Goal: Task Accomplishment & Management: Complete application form

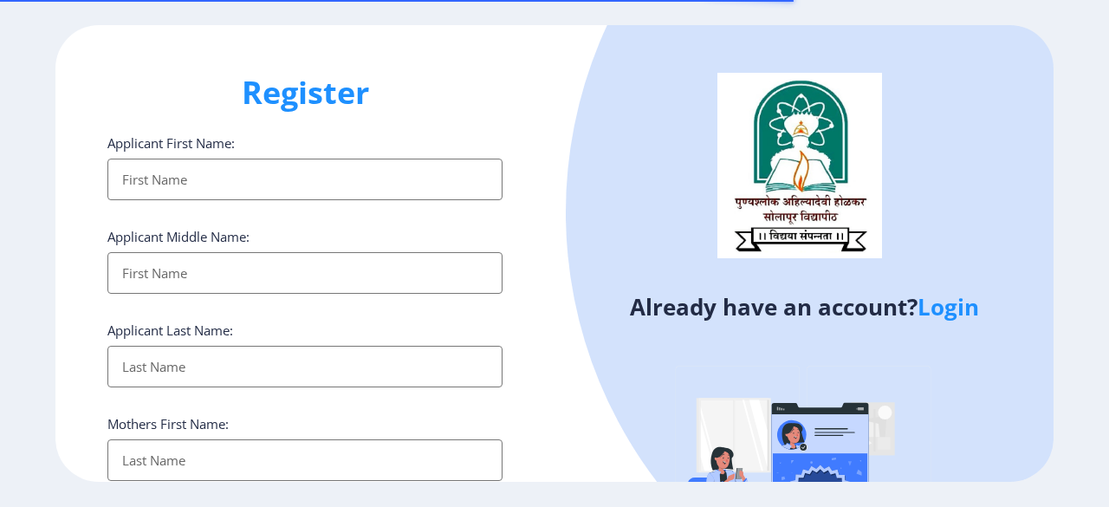
select select
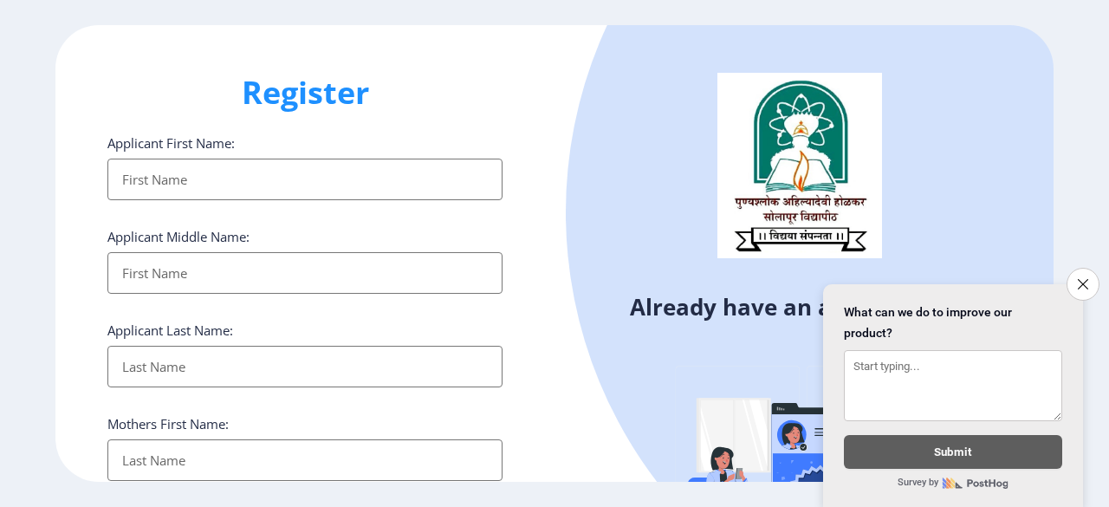
click at [188, 172] on input "Applicant First Name:" at bounding box center [304, 180] width 395 height 42
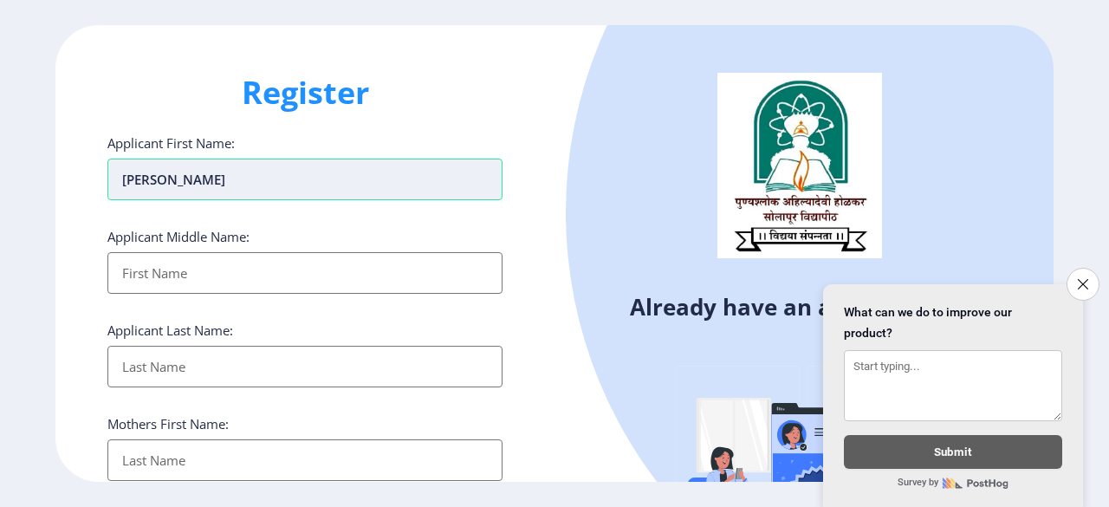
type input "[PERSON_NAME]"
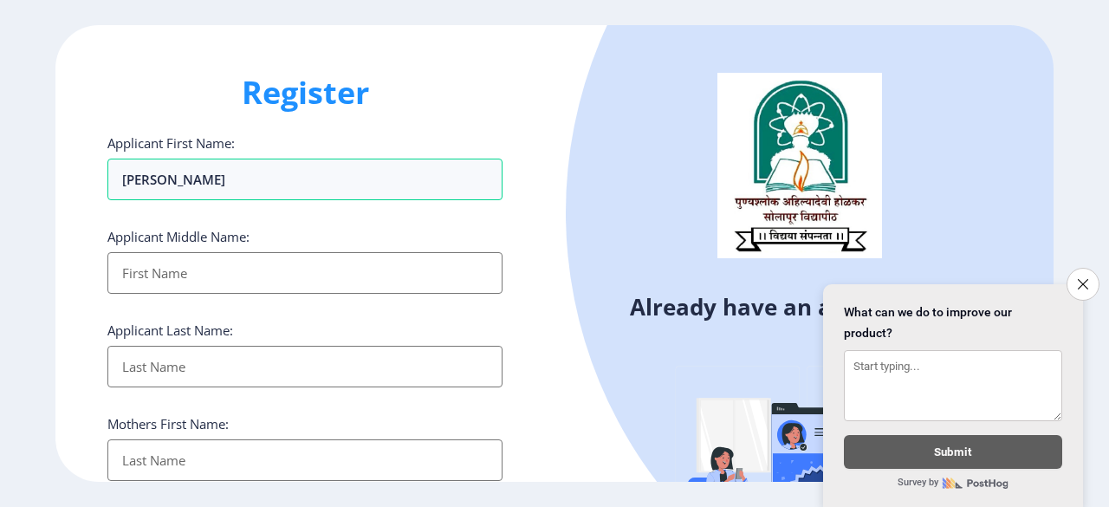
click at [180, 269] on input "Applicant First Name:" at bounding box center [304, 273] width 395 height 42
type input "[PERSON_NAME]"
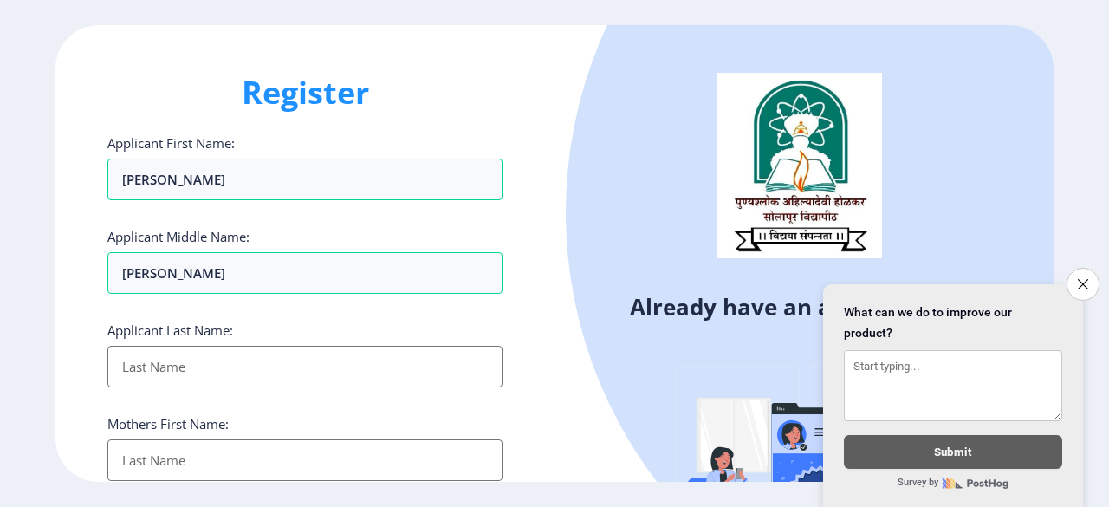
click at [163, 376] on input "Applicant First Name:" at bounding box center [304, 367] width 395 height 42
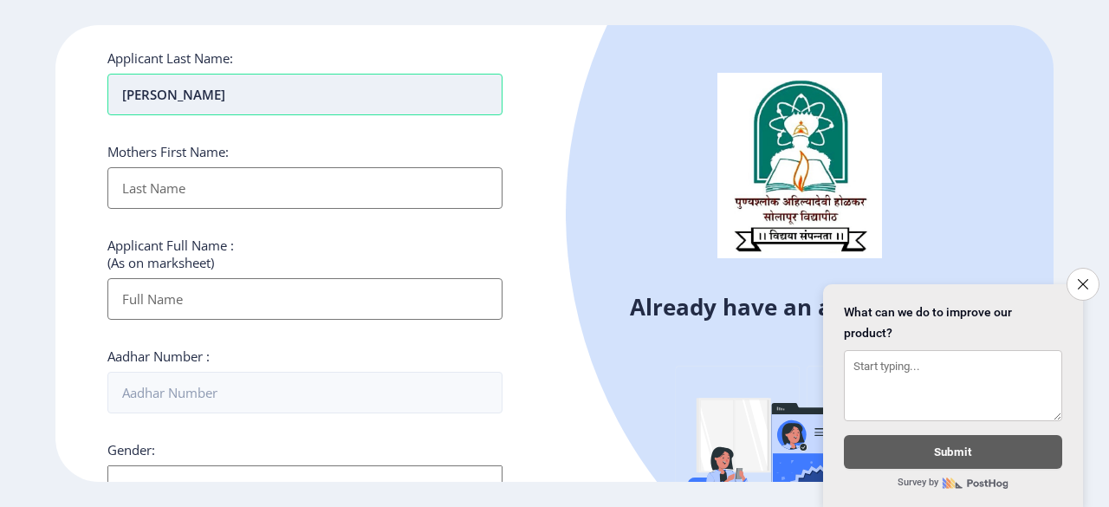
scroll to position [302, 0]
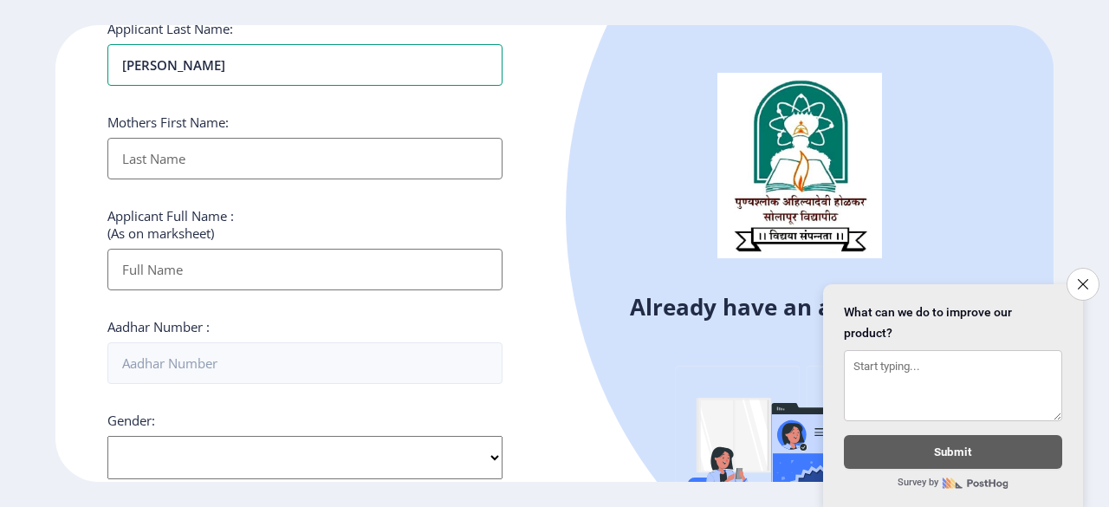
type input "[PERSON_NAME]"
click at [263, 164] on input "Applicant First Name:" at bounding box center [304, 159] width 395 height 42
type input "LATA"
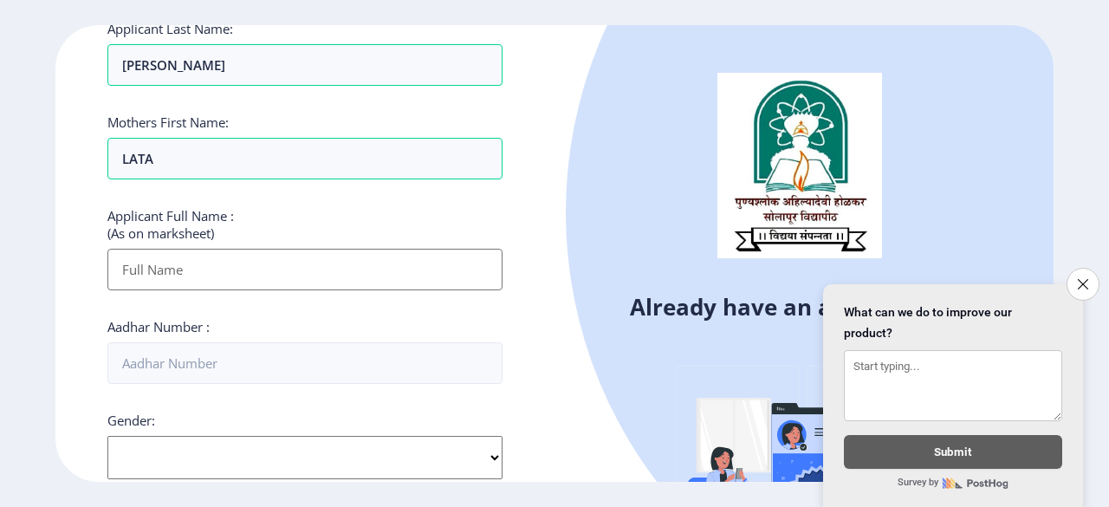
click at [198, 276] on input "Applicant First Name:" at bounding box center [304, 270] width 395 height 42
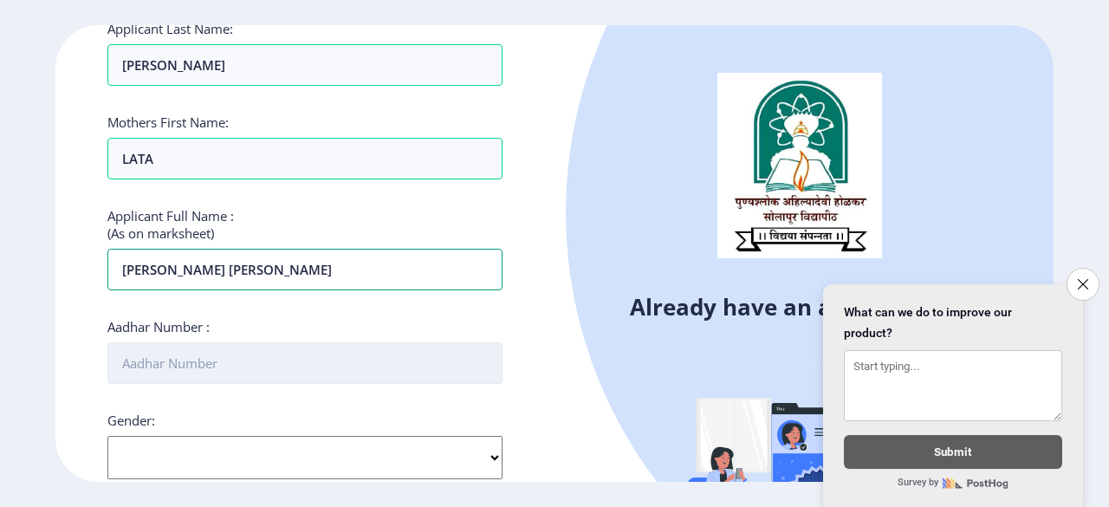
type input "[PERSON_NAME] [PERSON_NAME]"
click at [187, 354] on input "Aadhar Number :" at bounding box center [304, 363] width 395 height 42
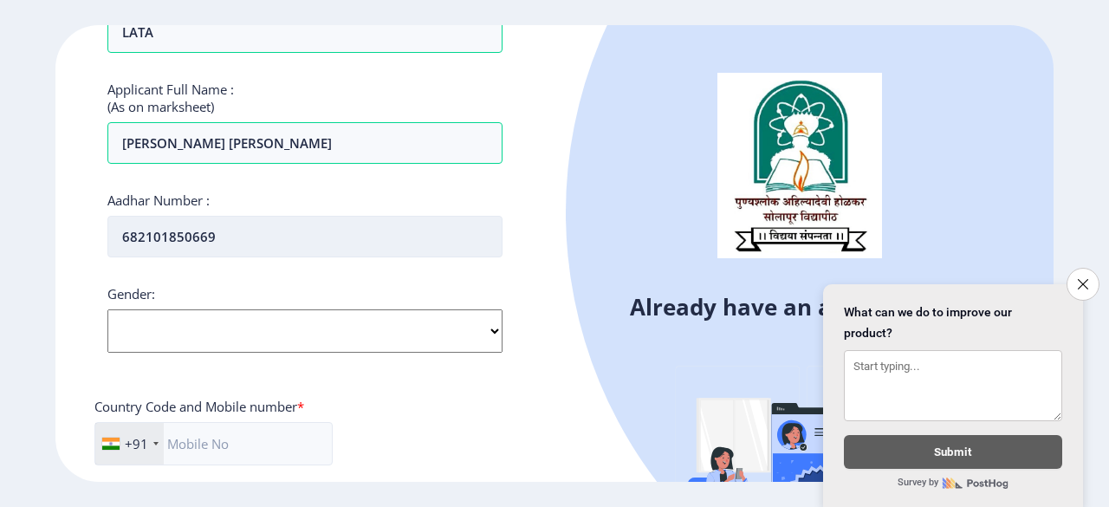
scroll to position [431, 0]
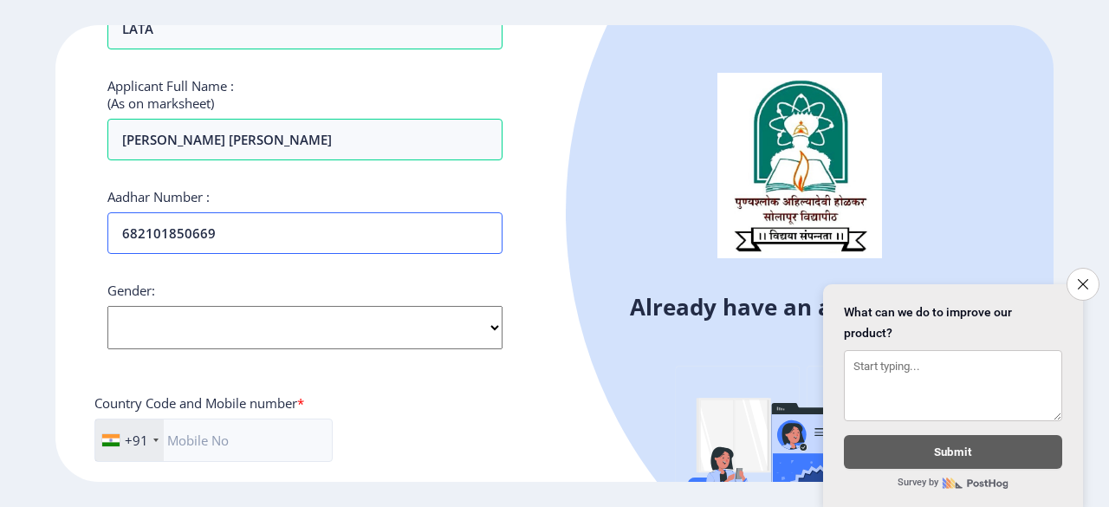
type input "682101850669"
click at [400, 316] on select "Select Gender [DEMOGRAPHIC_DATA] [DEMOGRAPHIC_DATA] Other" at bounding box center [304, 327] width 395 height 43
select select "[DEMOGRAPHIC_DATA]"
click at [107, 306] on select "Select Gender [DEMOGRAPHIC_DATA] [DEMOGRAPHIC_DATA] Other" at bounding box center [304, 327] width 395 height 43
click at [203, 438] on input "text" at bounding box center [213, 439] width 238 height 43
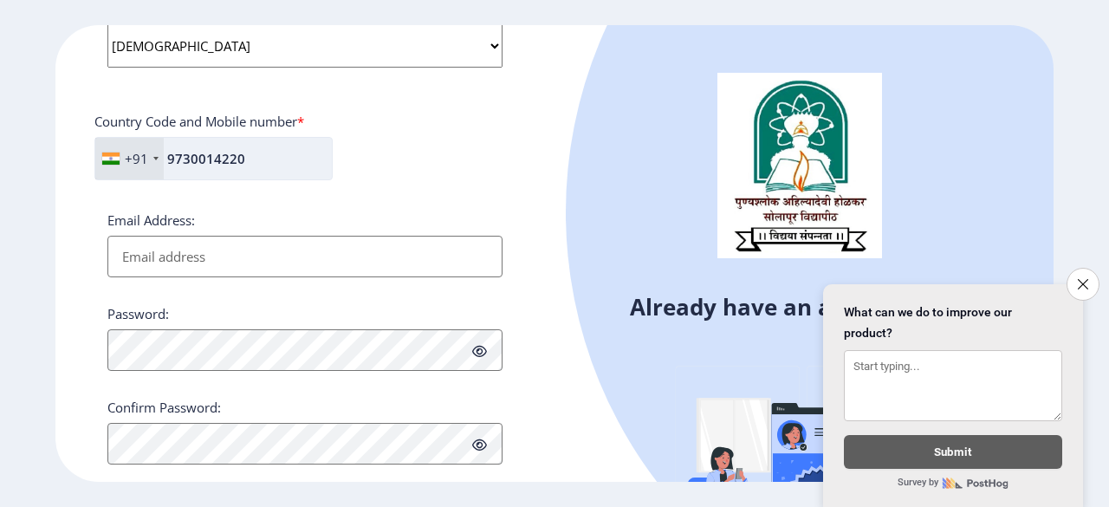
scroll to position [745, 0]
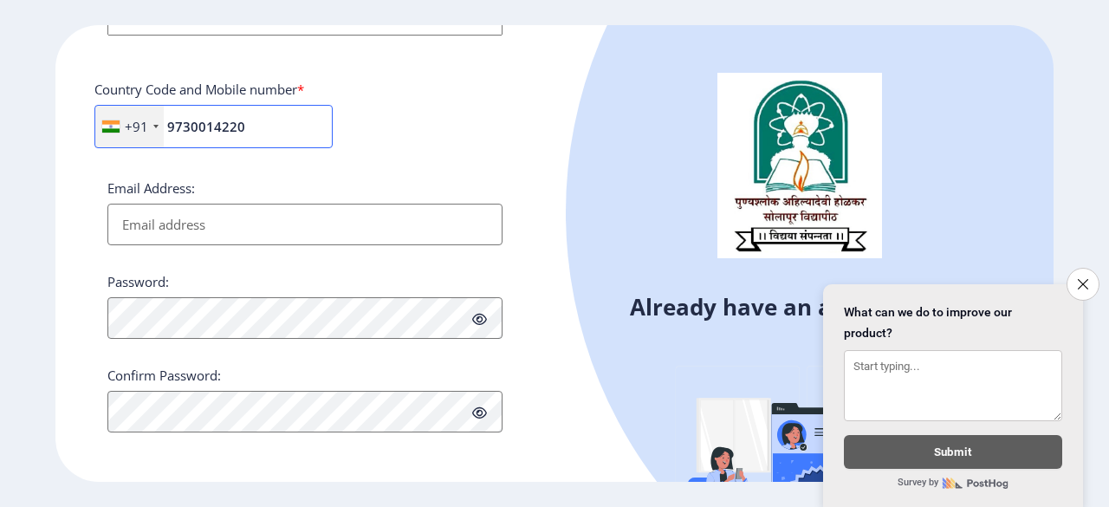
type input "9730014220"
click at [206, 211] on input "Email Address:" at bounding box center [304, 225] width 395 height 42
type input "R"
type input "[EMAIL_ADDRESS][DOMAIN_NAME]"
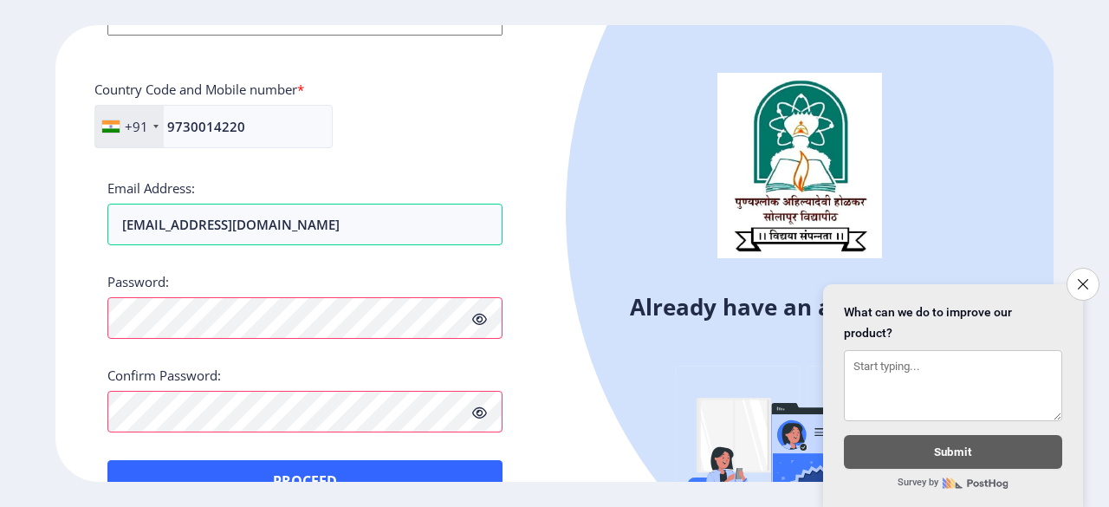
click at [480, 315] on icon at bounding box center [479, 319] width 15 height 13
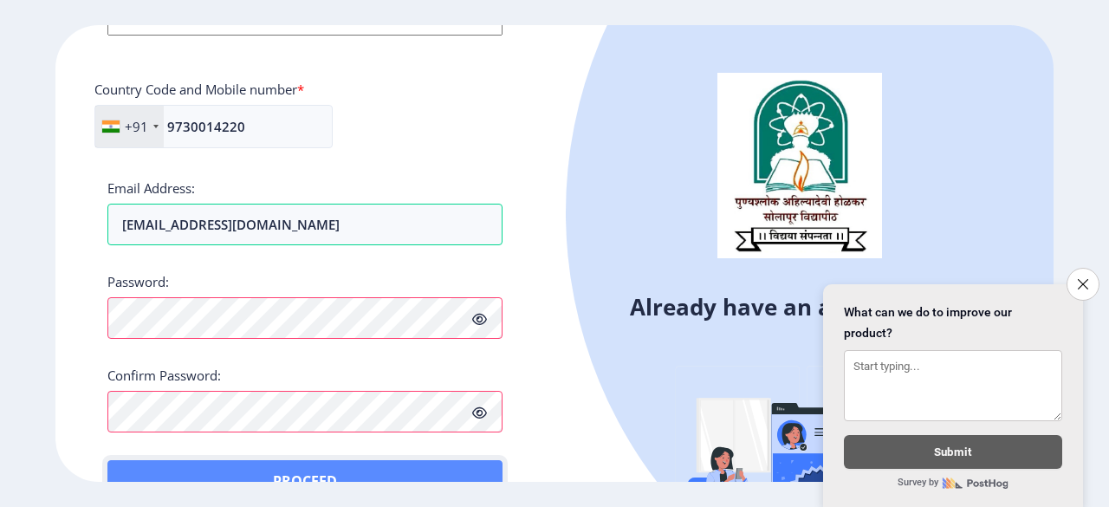
click at [132, 463] on button "Proceed" at bounding box center [304, 481] width 395 height 42
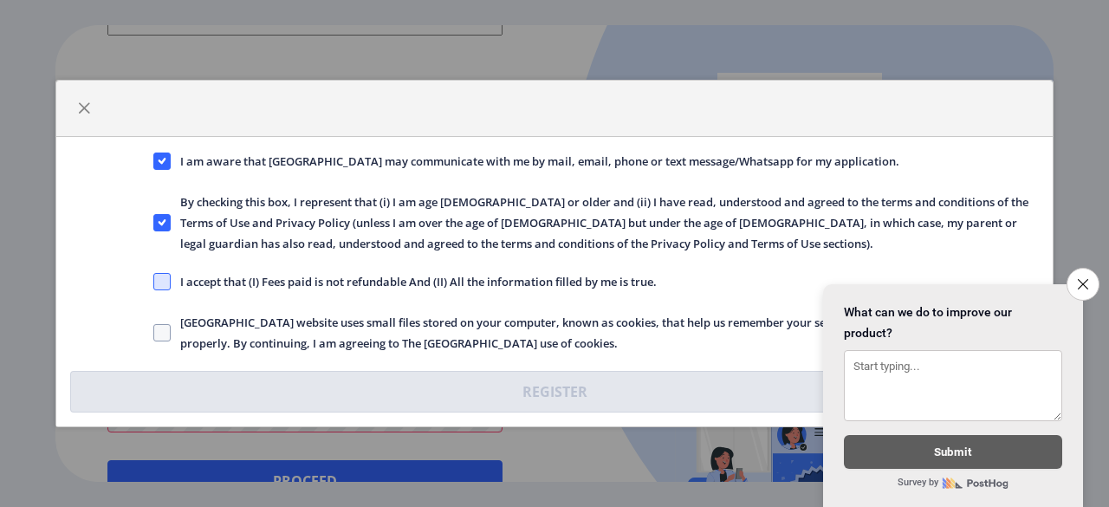
click at [161, 281] on span at bounding box center [161, 281] width 17 height 17
click at [154, 282] on input "I accept that (I) Fees paid is not refundable And (II) All the information fill…" at bounding box center [153, 282] width 1 height 1
checkbox input "true"
click at [158, 332] on span at bounding box center [161, 332] width 17 height 17
click at [154, 333] on input "[GEOGRAPHIC_DATA] website uses small files stored on your computer, known as co…" at bounding box center [153, 333] width 1 height 1
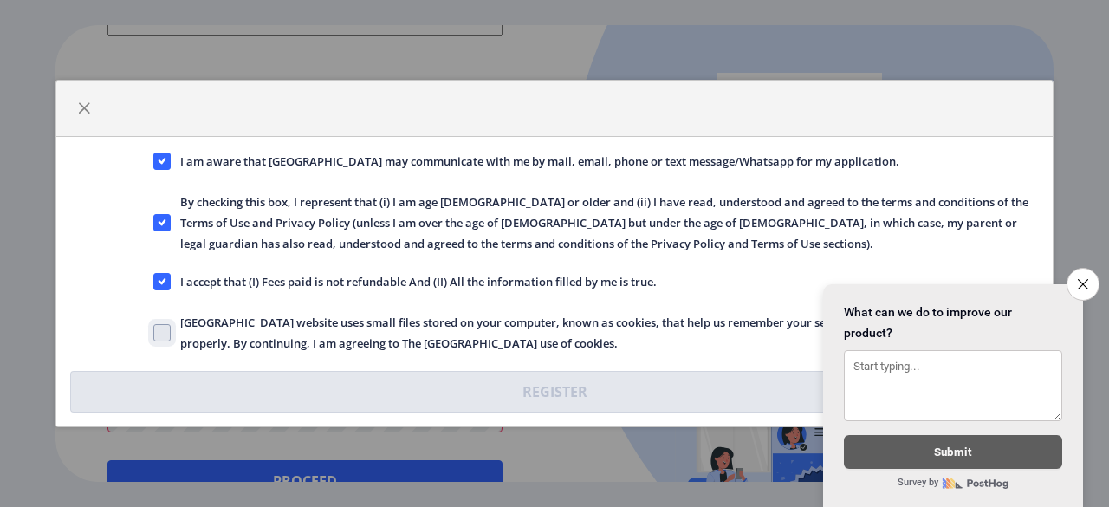
checkbox input "true"
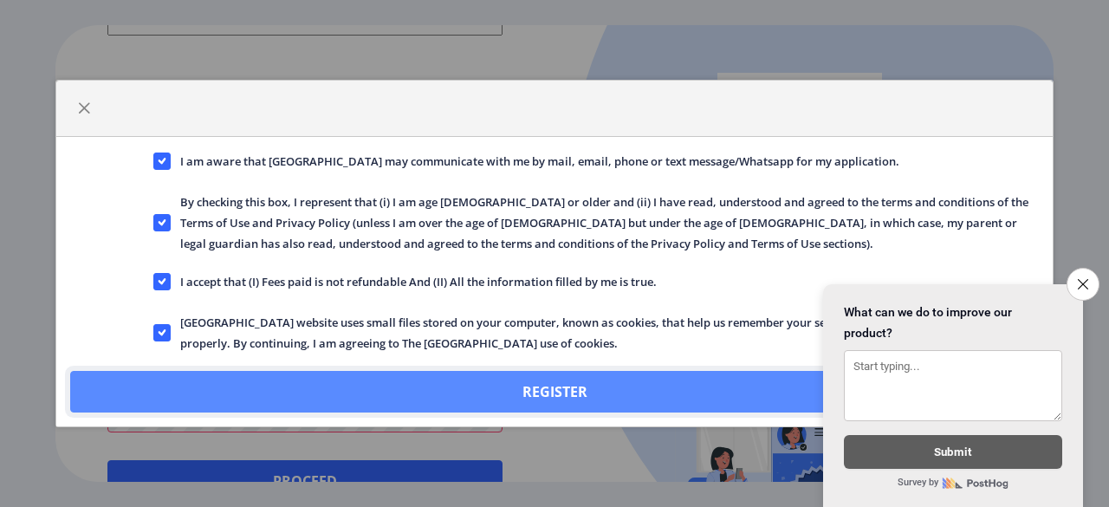
click at [237, 386] on button "Register" at bounding box center [554, 392] width 969 height 42
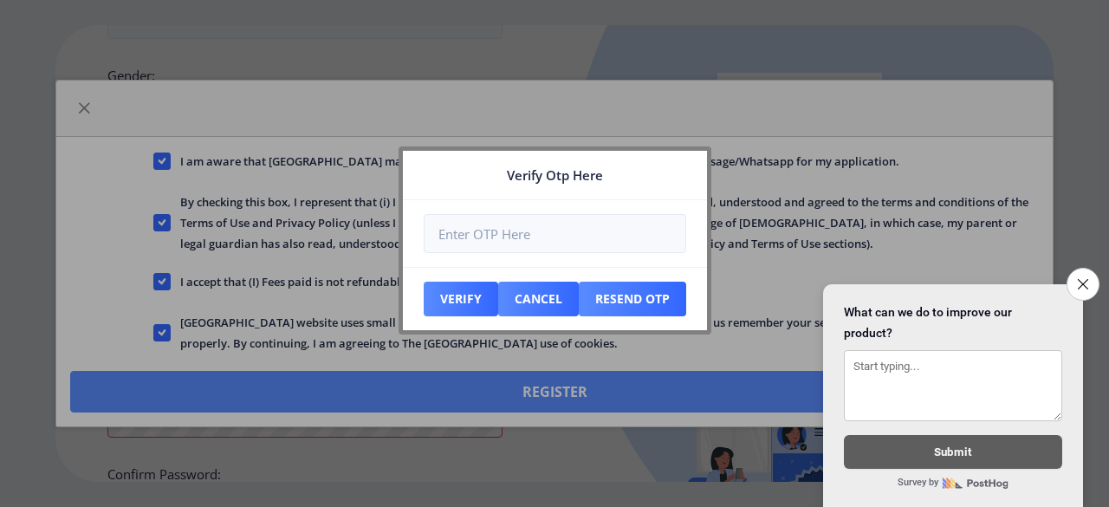
scroll to position [844, 0]
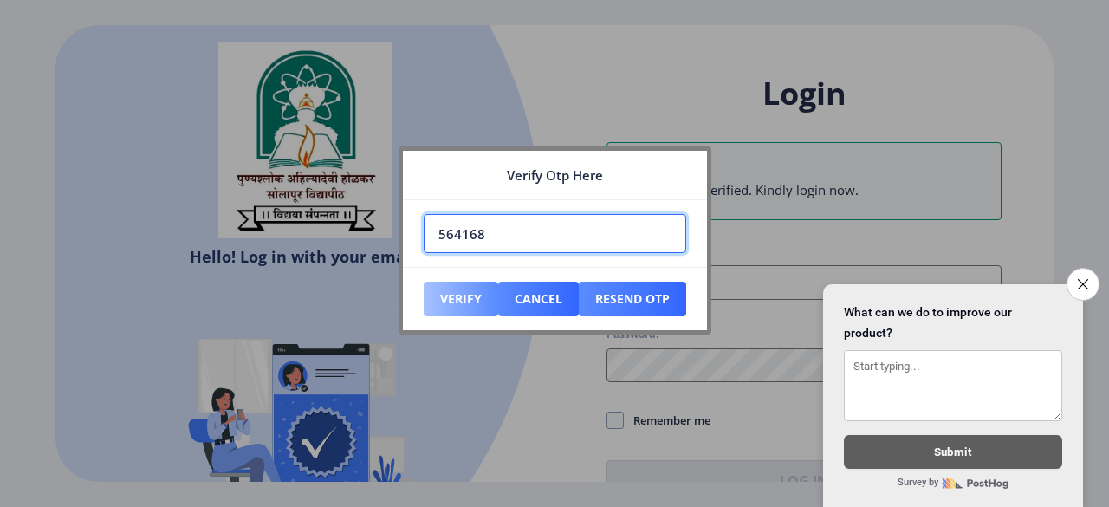
type input "564168"
click at [470, 304] on button "Verify" at bounding box center [461, 299] width 75 height 35
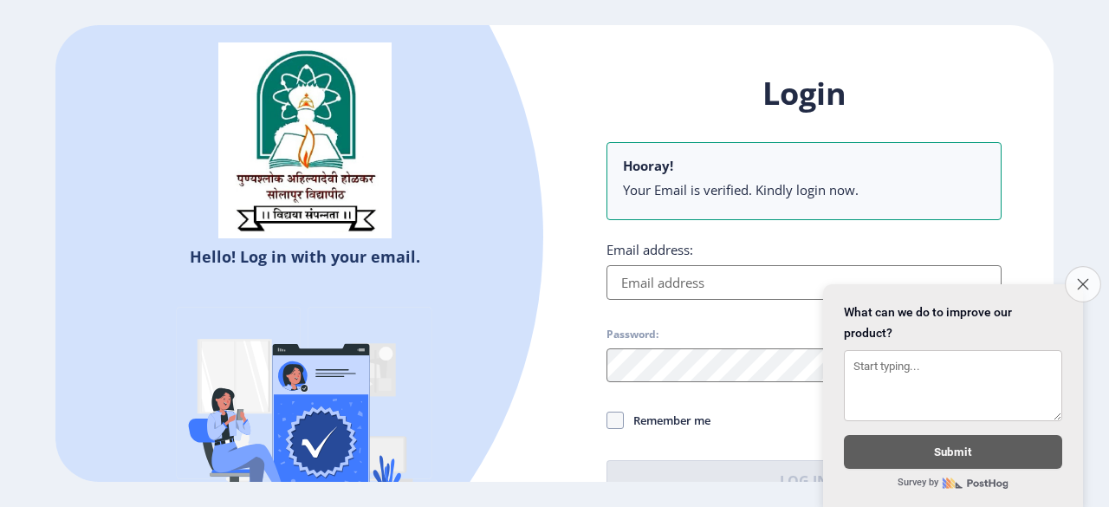
click at [1072, 268] on button "Close survey" at bounding box center [1083, 284] width 36 height 36
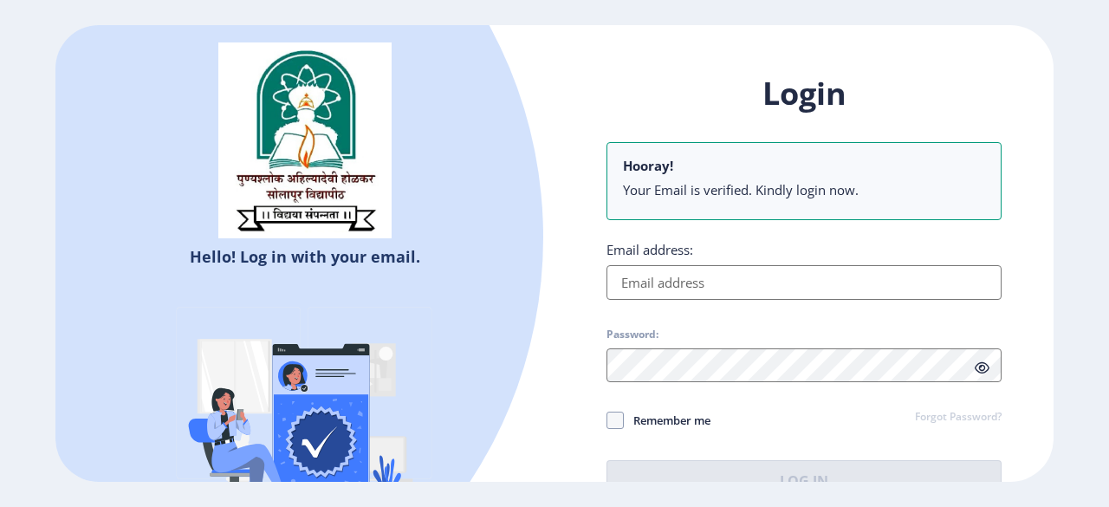
click at [730, 274] on input "Email address:" at bounding box center [803, 282] width 395 height 35
type input "[EMAIL_ADDRESS][DOMAIN_NAME]"
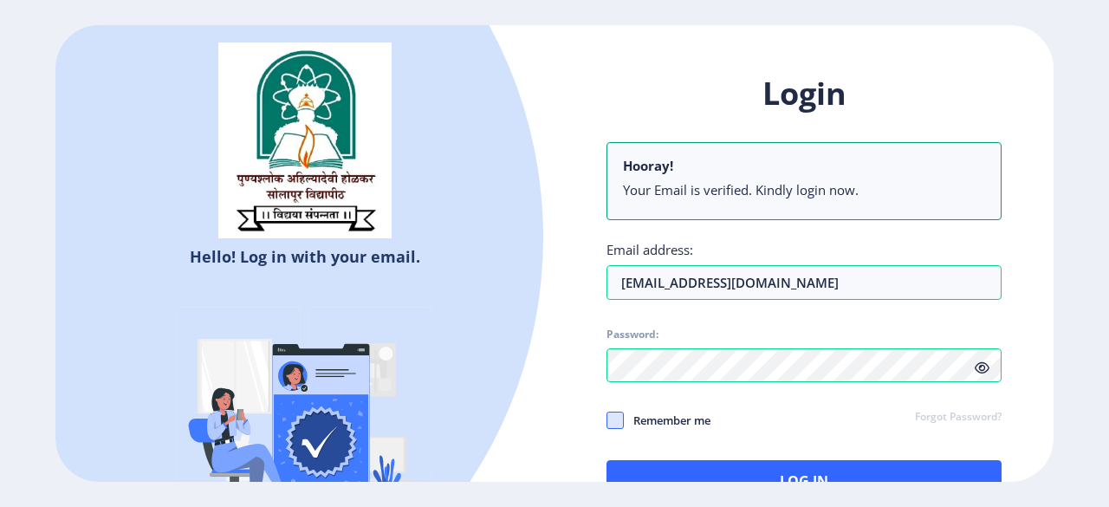
click at [613, 421] on span at bounding box center [614, 420] width 17 height 17
click at [607, 421] on input "Remember me" at bounding box center [606, 420] width 1 height 1
checkbox input "true"
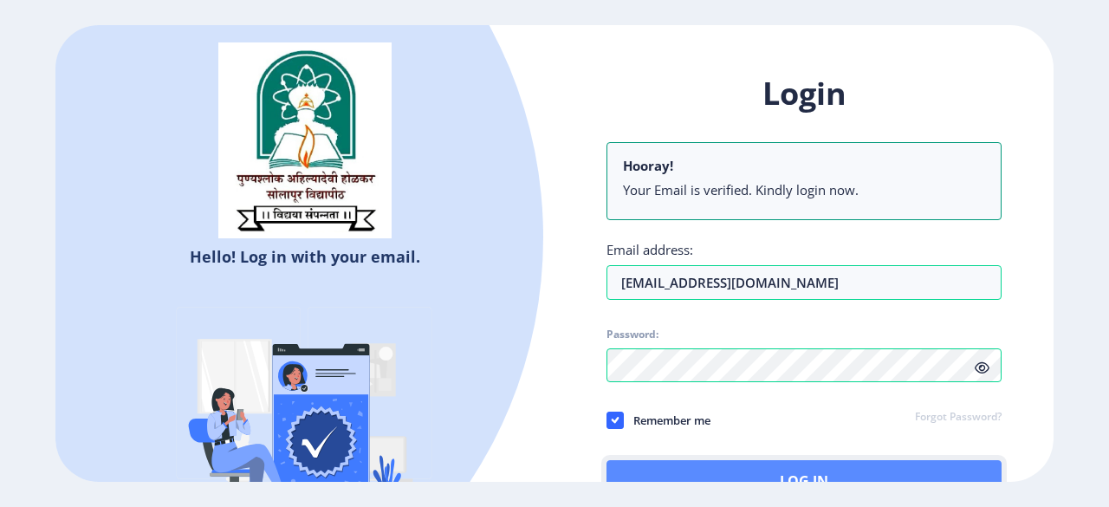
click at [646, 470] on button "Log In" at bounding box center [803, 481] width 395 height 42
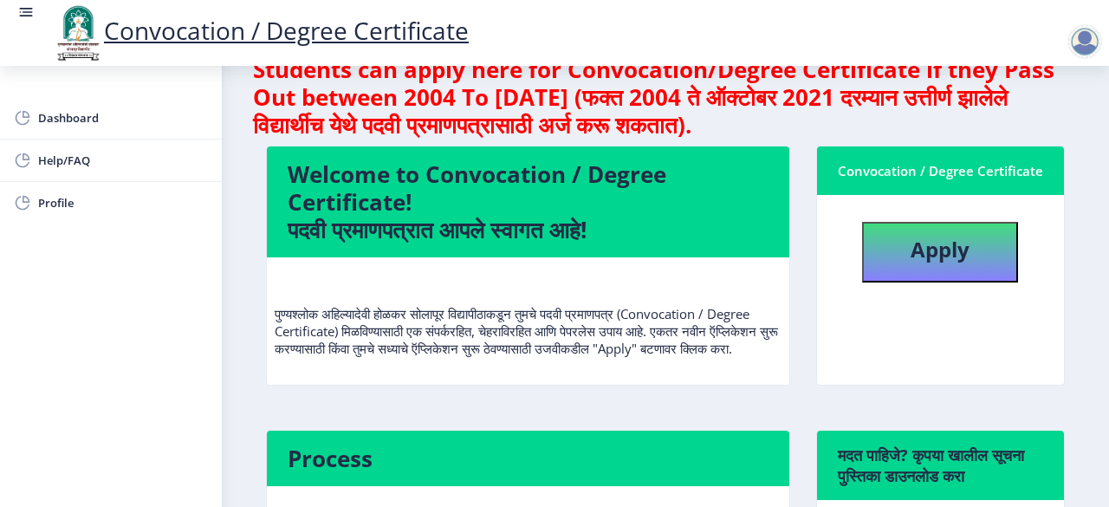
scroll to position [29, 0]
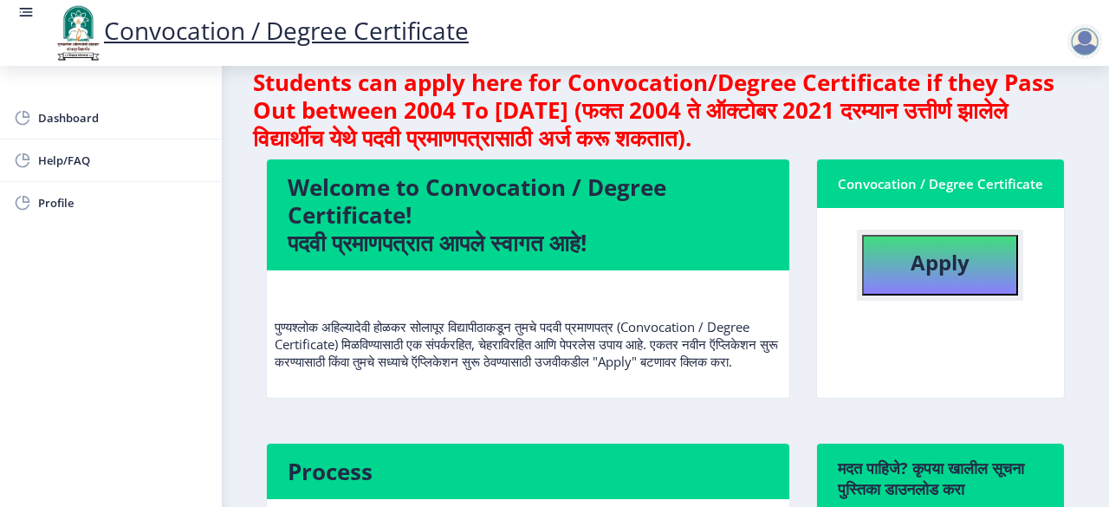
click at [933, 268] on b "Apply" at bounding box center [940, 262] width 59 height 29
select select
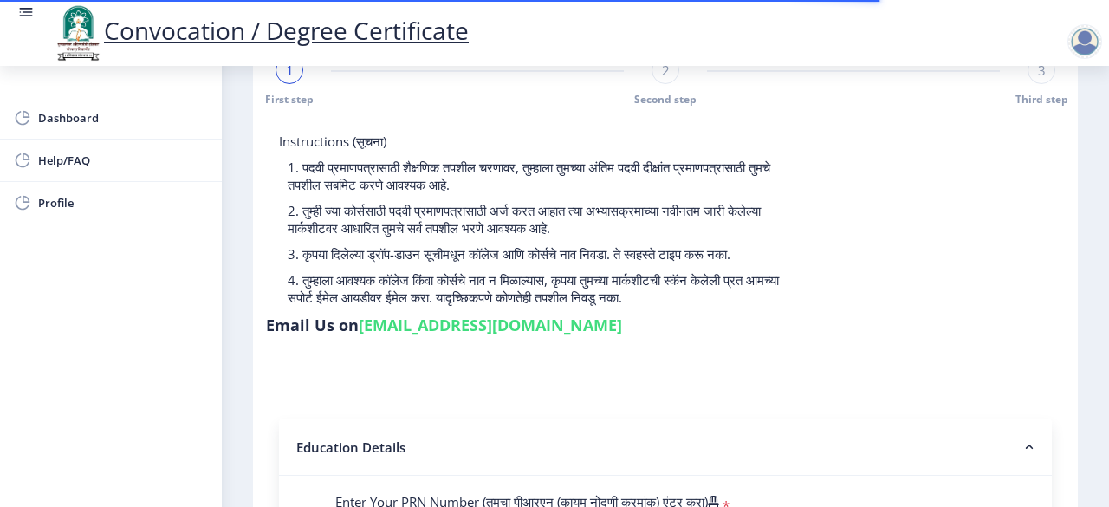
scroll to position [39, 0]
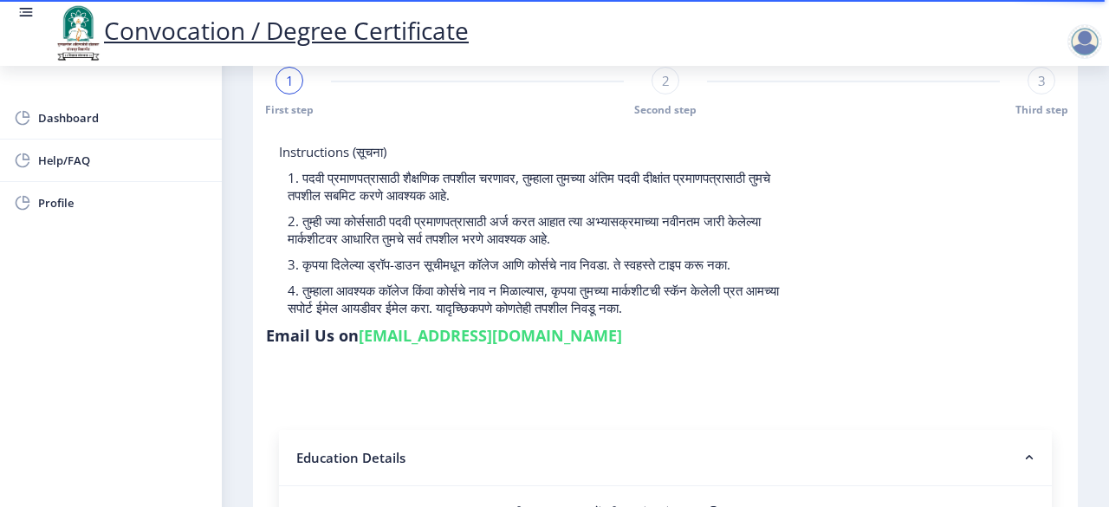
click at [933, 268] on div "Instructions (सूचना) 1. पदवी प्रमाणपत्रासाठी शैक्षणिक तपशील चरणावर, तुम्हाला तु…" at bounding box center [665, 248] width 799 height 210
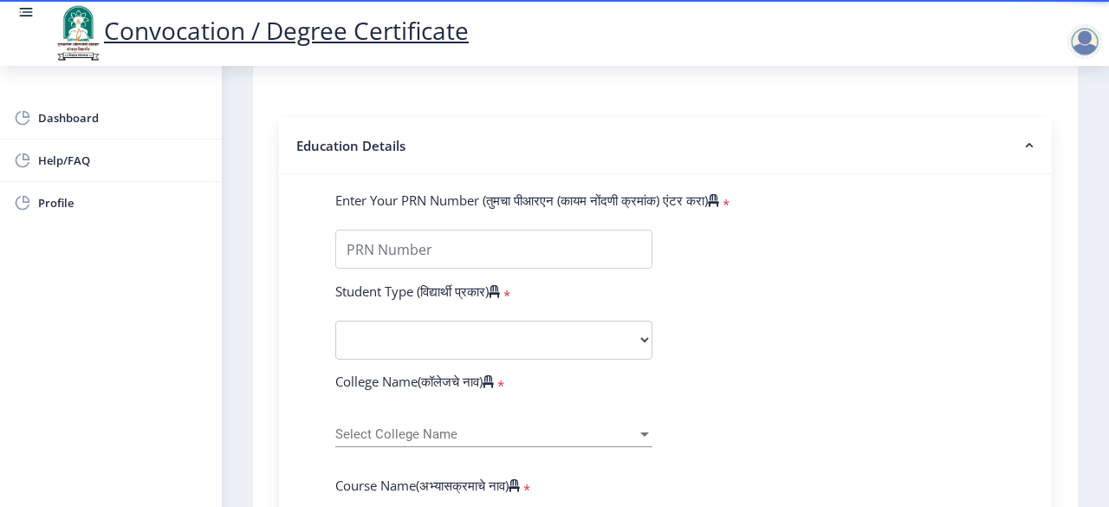
scroll to position [352, 0]
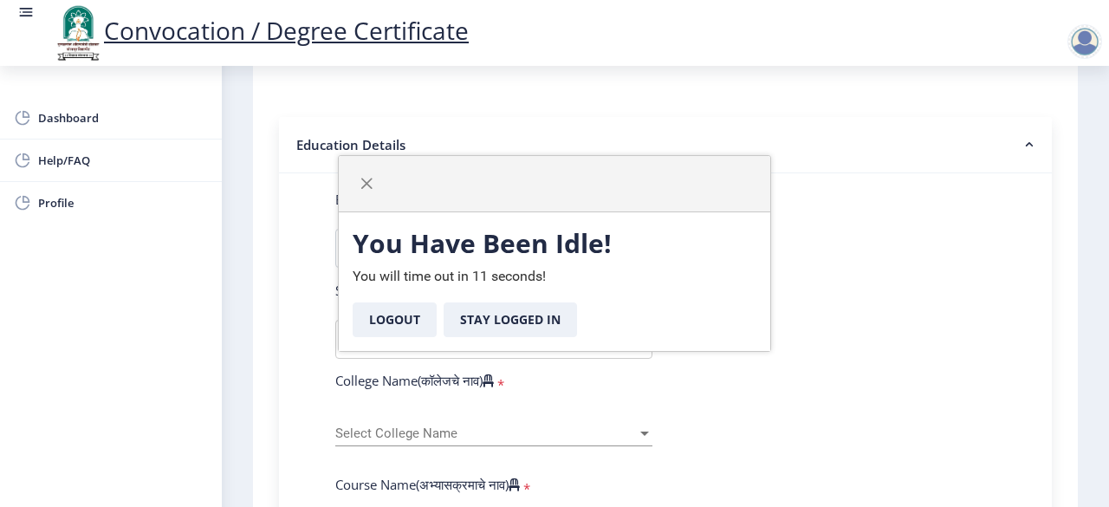
select select
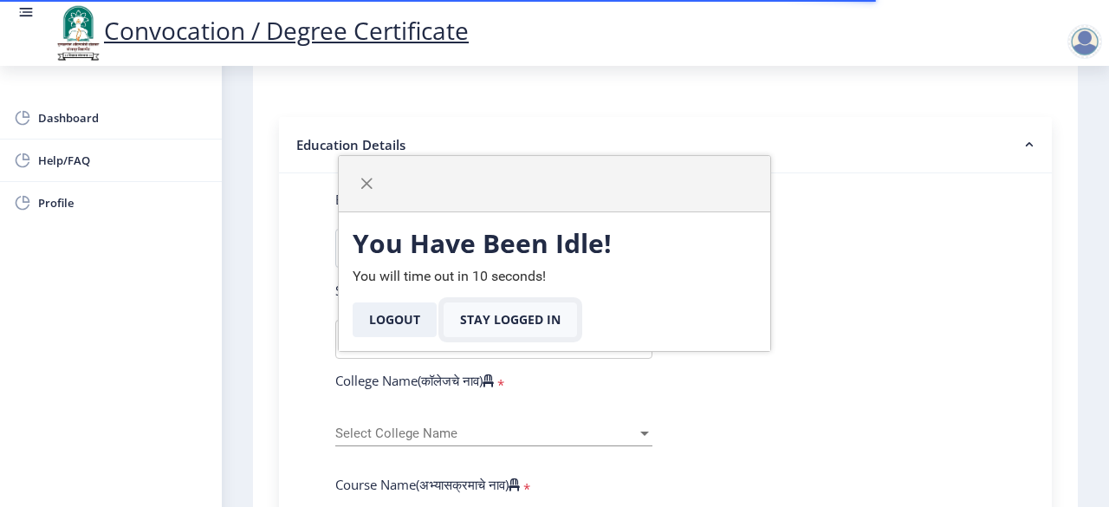
click at [499, 323] on button "Stay Logged In" at bounding box center [510, 319] width 133 height 35
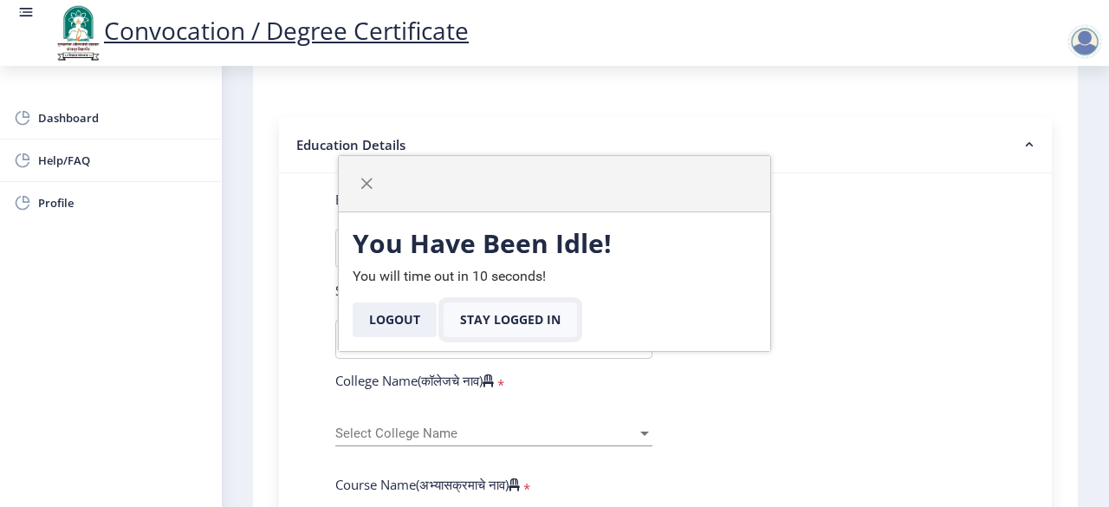
click at [499, 323] on button "Stay Logged In" at bounding box center [510, 319] width 133 height 35
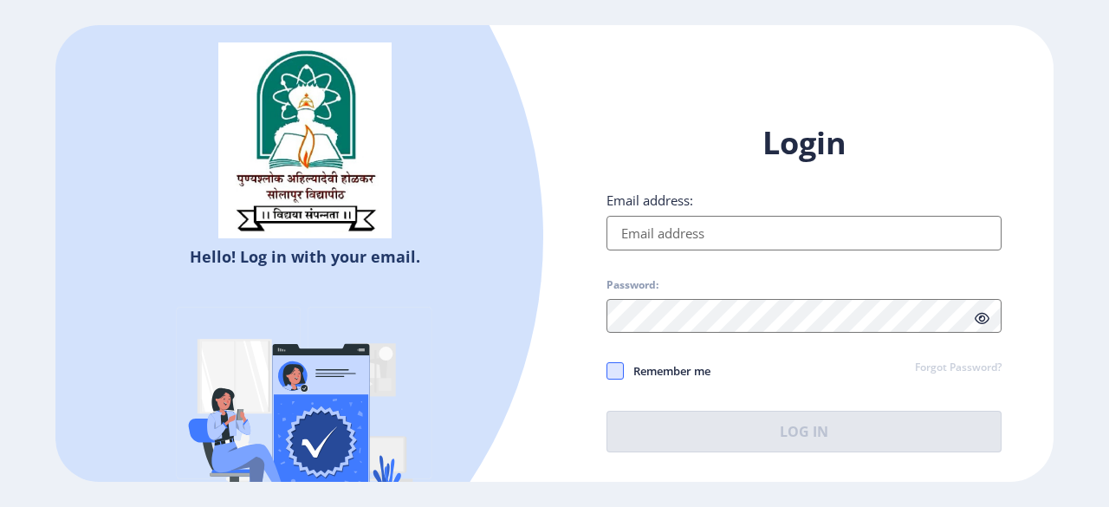
type input "[EMAIL_ADDRESS][DOMAIN_NAME]"
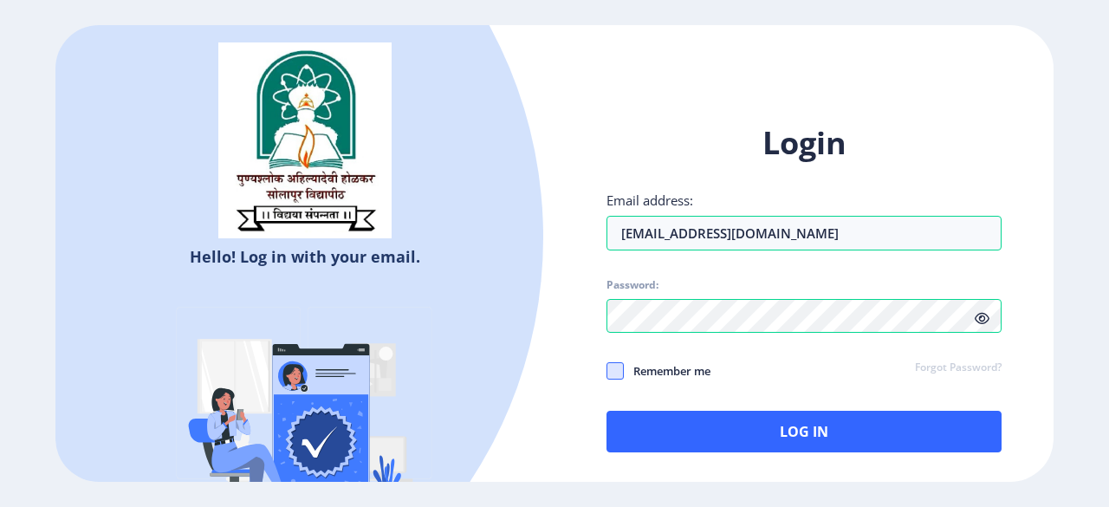
click at [617, 378] on span at bounding box center [614, 370] width 17 height 17
click at [607, 372] on input "Remember me" at bounding box center [606, 371] width 1 height 1
checkbox input "true"
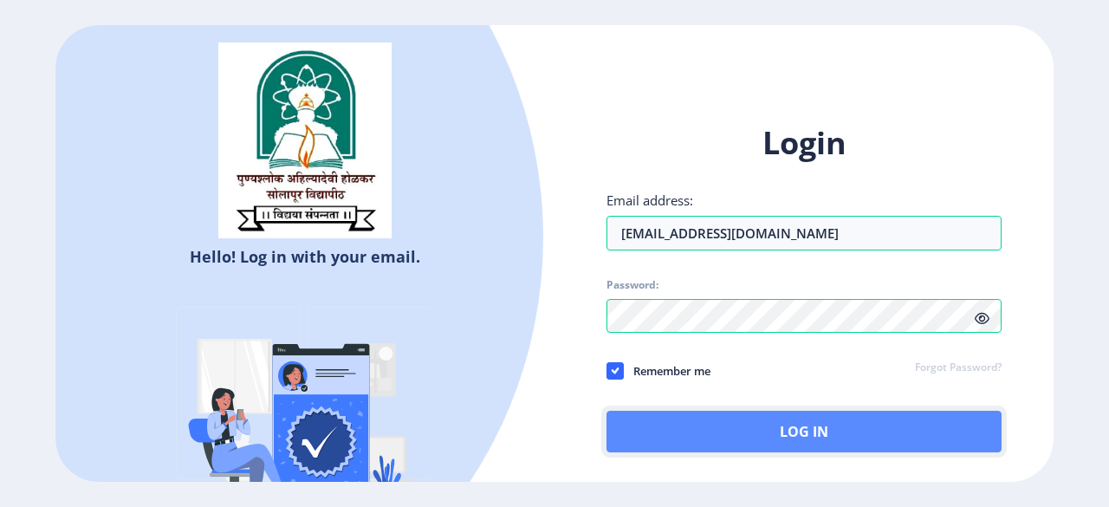
click at [660, 436] on button "Log In" at bounding box center [803, 432] width 395 height 42
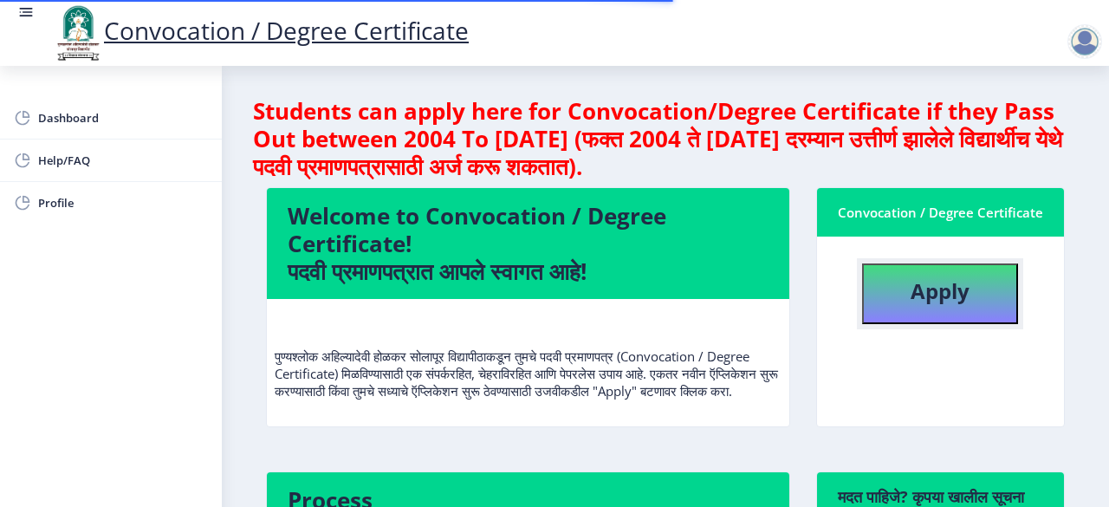
click at [918, 304] on b "Apply" at bounding box center [940, 290] width 59 height 29
select select
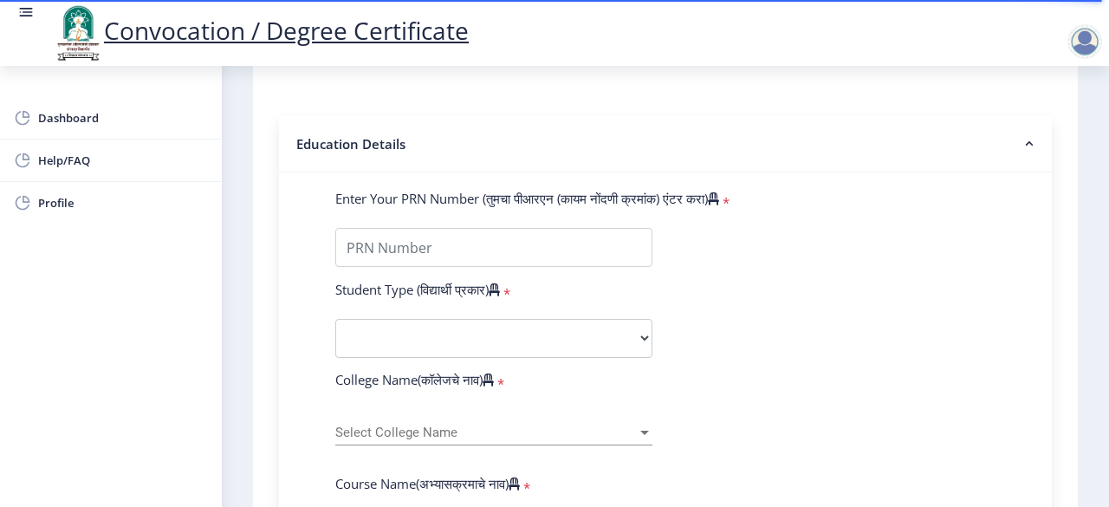
scroll to position [362, 0]
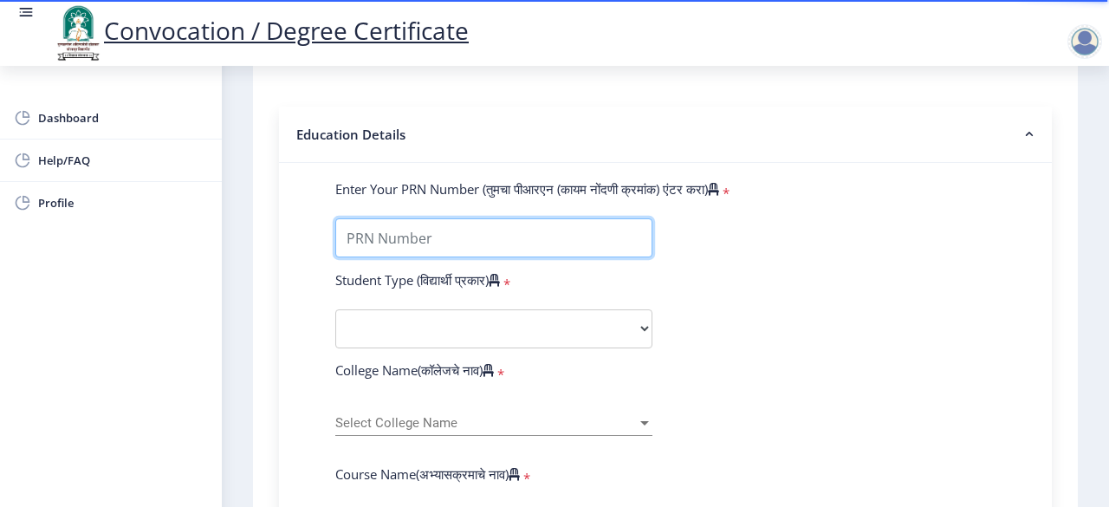
click at [569, 241] on input "Enter Your PRN Number (तुमचा पीआरएन (कायम नोंदणी क्रमांक) एंटर करा)" at bounding box center [493, 237] width 317 height 39
type input "2014032500265024"
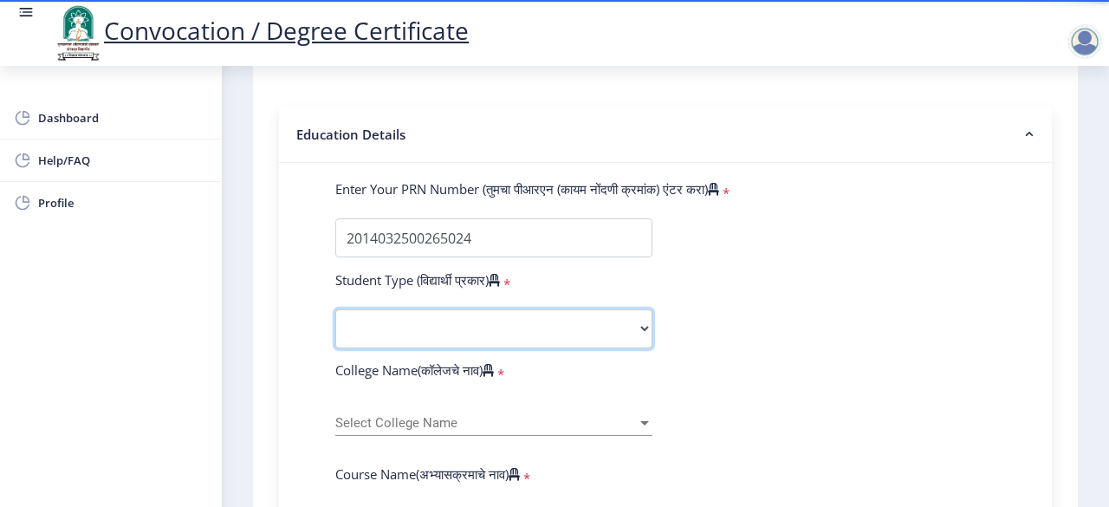
click at [471, 338] on select "Select Student Type Regular External" at bounding box center [493, 328] width 317 height 39
select select "Regular"
click at [335, 309] on select "Select Student Type Regular External" at bounding box center [493, 328] width 317 height 39
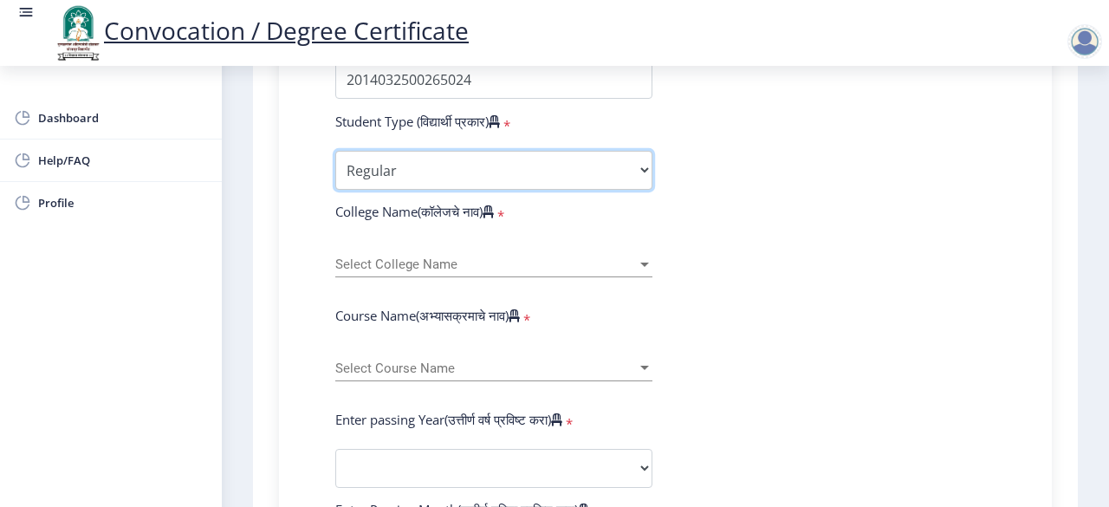
scroll to position [522, 0]
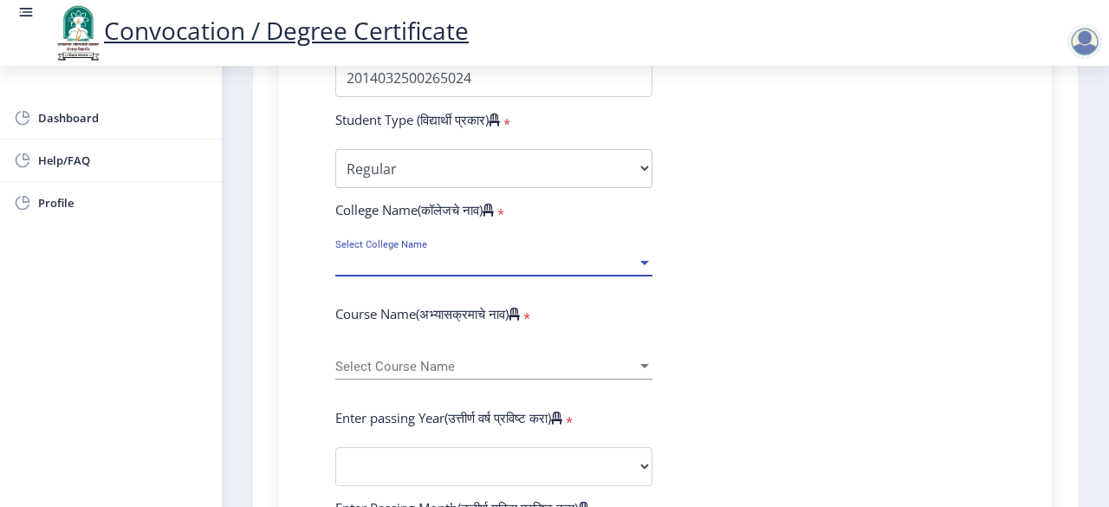
click at [641, 259] on div at bounding box center [645, 263] width 16 height 15
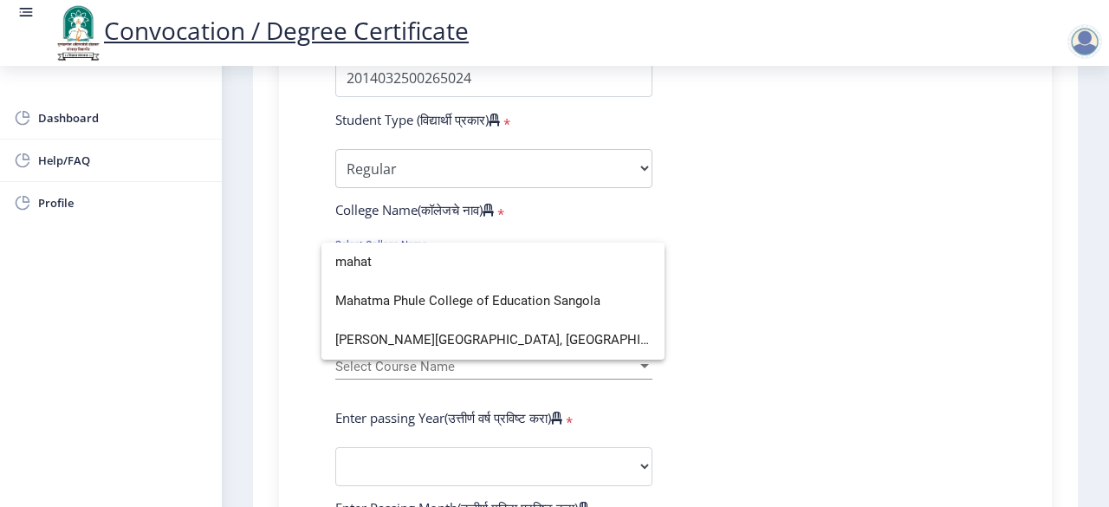
scroll to position [0, 0]
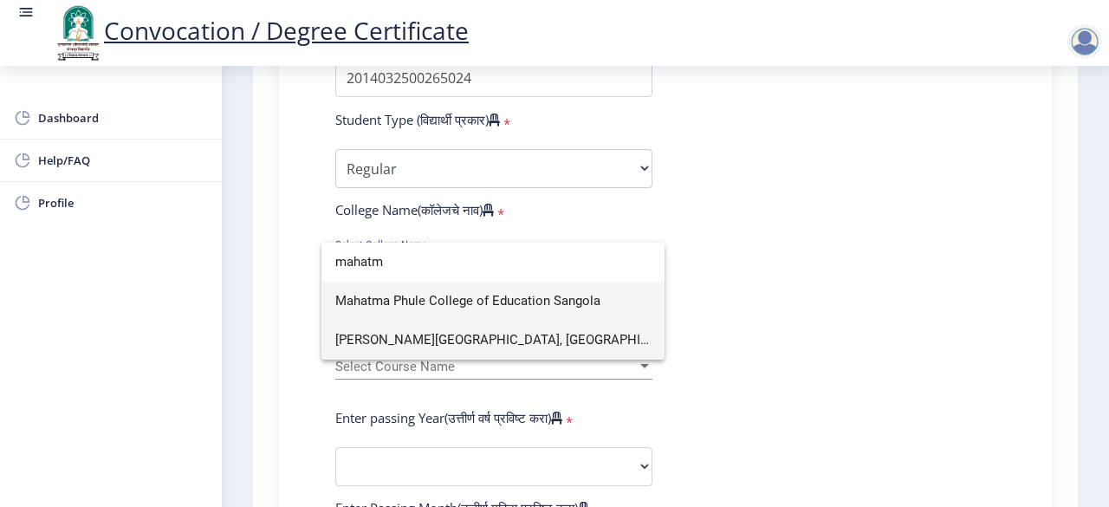
type input "mahatm"
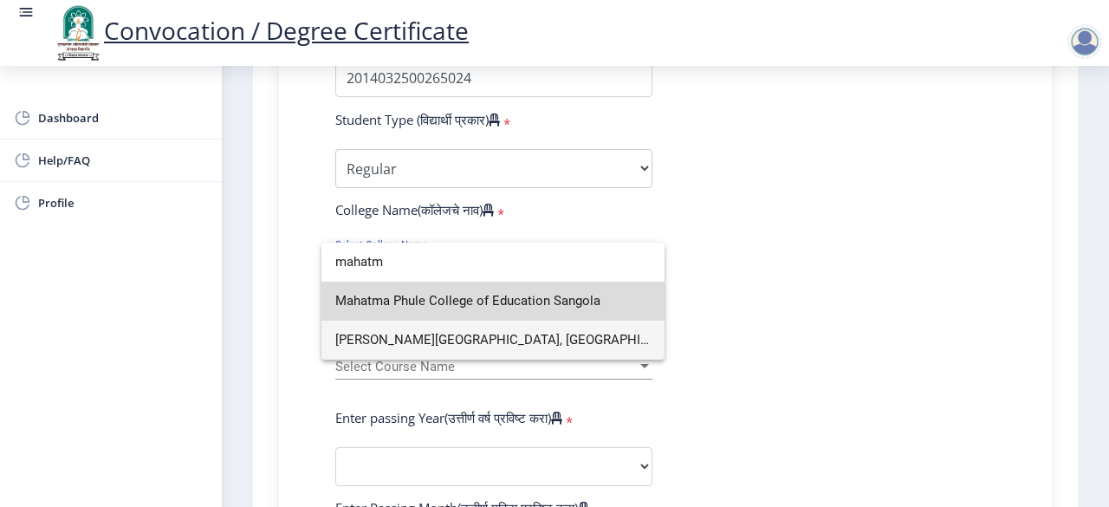
click at [568, 308] on span "Mahatma Phule College of Education Sangola" at bounding box center [492, 301] width 315 height 39
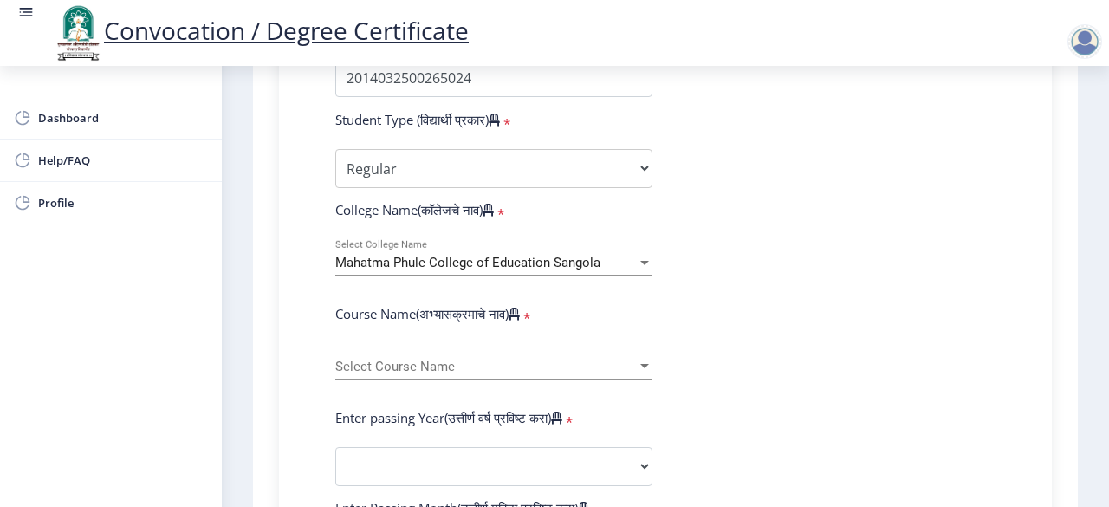
click at [427, 373] on div "Select Course Name Select Course Name" at bounding box center [493, 361] width 317 height 36
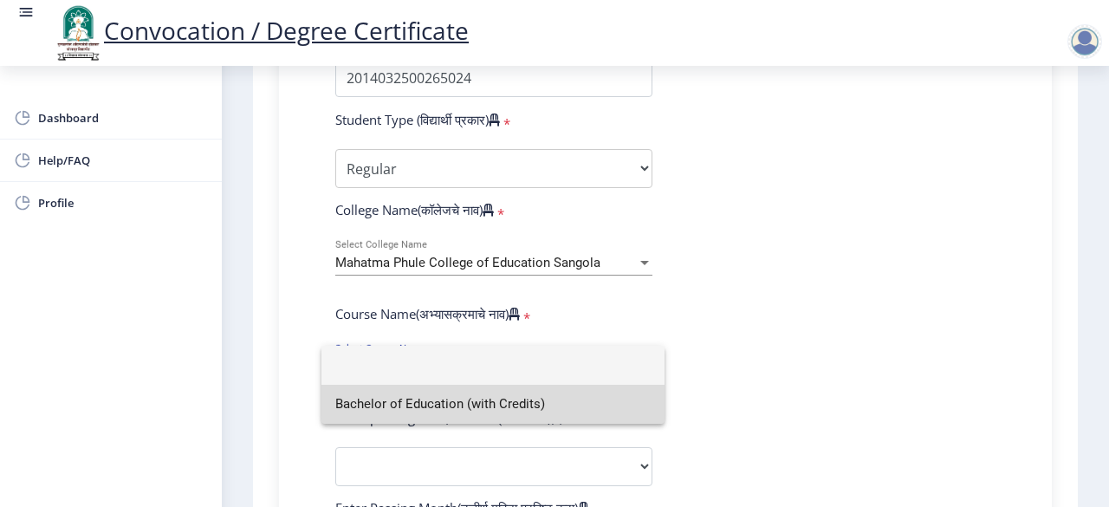
click at [407, 406] on span "Bachelor of Education (with Credits)" at bounding box center [492, 404] width 315 height 39
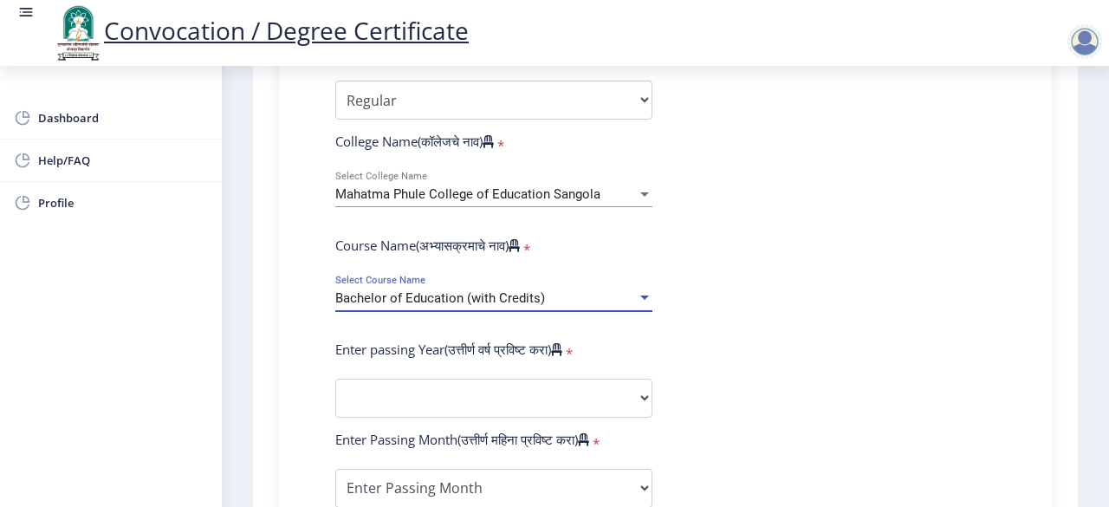
scroll to position [672, 0]
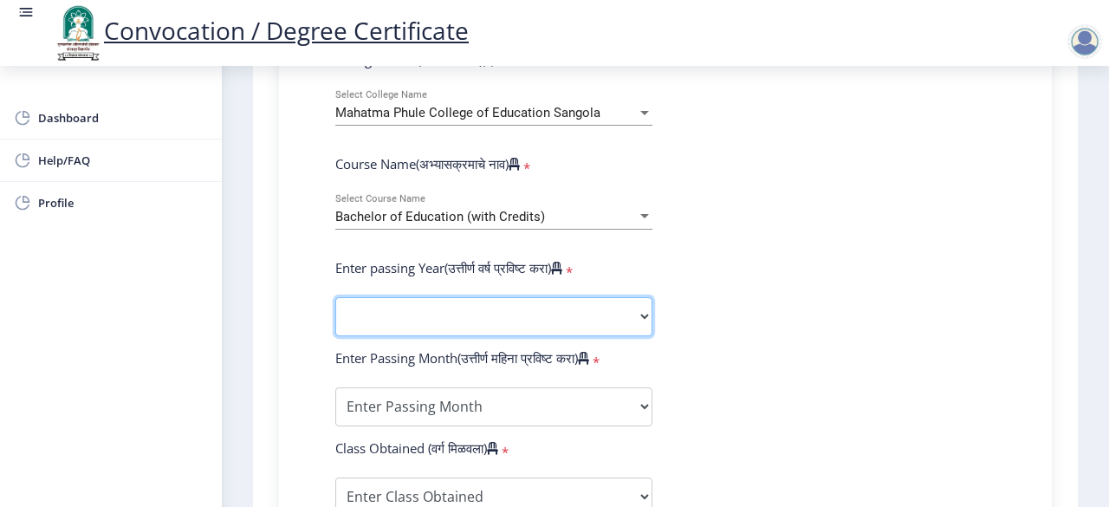
click at [446, 308] on select "2025 2024 2023 2022 2021 2020 2019 2018 2017 2016 2015 2014 2013 2012 2011 2010…" at bounding box center [493, 316] width 317 height 39
select select "2015"
click at [335, 297] on select "2025 2024 2023 2022 2021 2020 2019 2018 2017 2016 2015 2014 2013 2012 2011 2010…" at bounding box center [493, 316] width 317 height 39
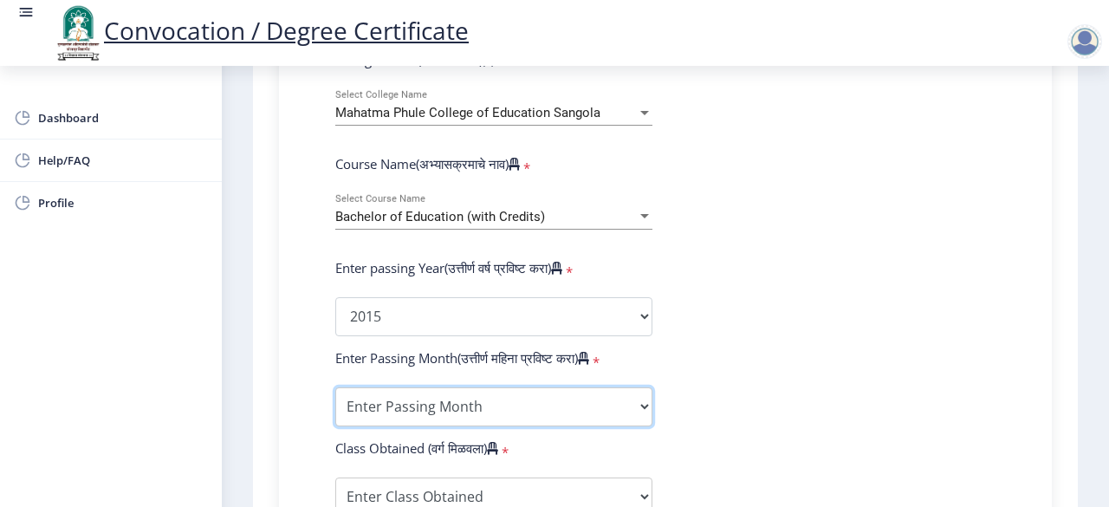
click at [621, 400] on select "Enter Passing Month March April May October November December" at bounding box center [493, 406] width 317 height 39
select select "May"
click at [335, 387] on select "Enter Passing Month March April May October November December" at bounding box center [493, 406] width 317 height 39
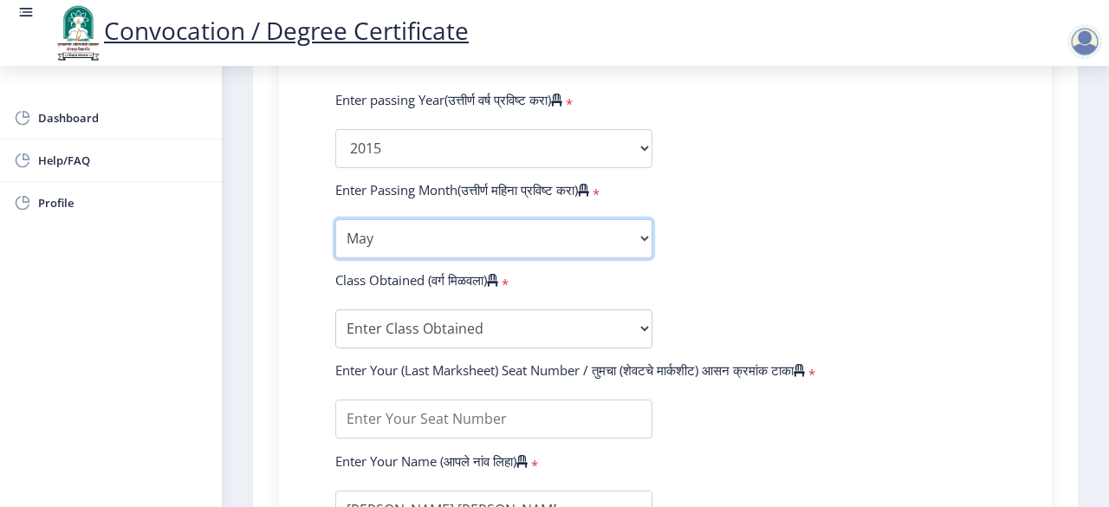
scroll to position [857, 0]
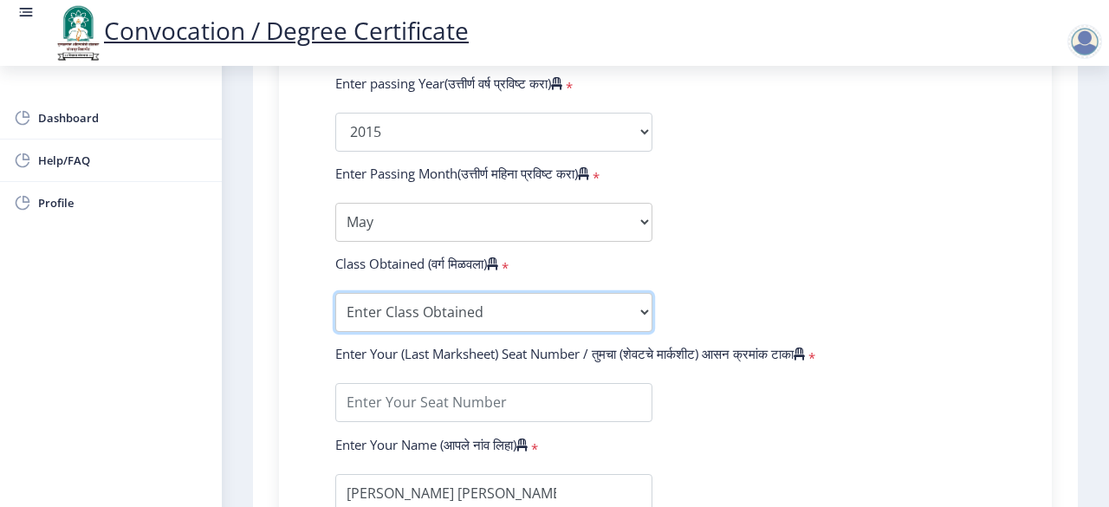
click at [384, 310] on select "Enter Class Obtained FIRST CLASS WITH DISTINCTION FIRST CLASS HIGHER SECOND CLA…" at bounding box center [493, 312] width 317 height 39
select select "FIRST CLASS"
click at [335, 293] on select "Enter Class Obtained FIRST CLASS WITH DISTINCTION FIRST CLASS HIGHER SECOND CLA…" at bounding box center [493, 312] width 317 height 39
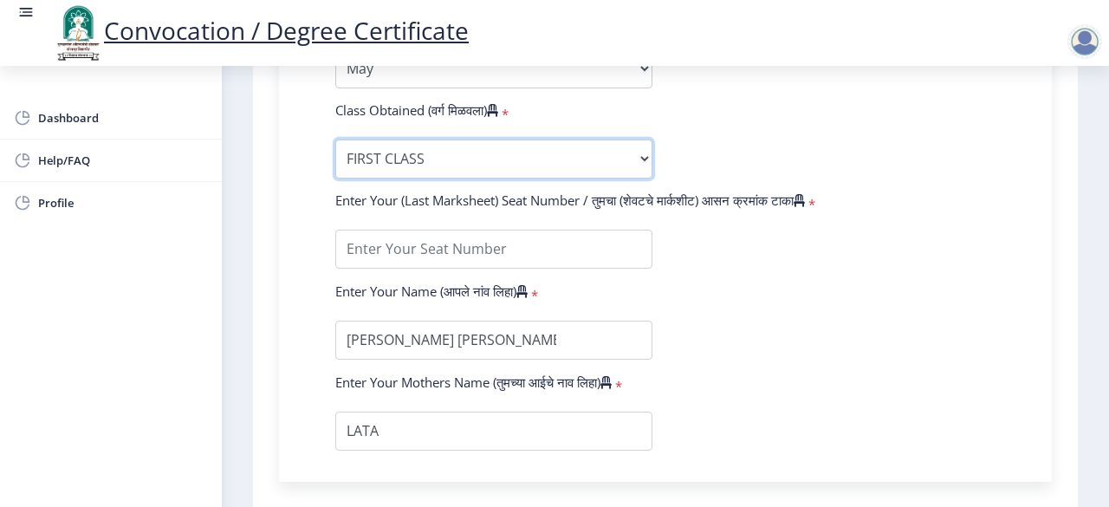
scroll to position [1025, 0]
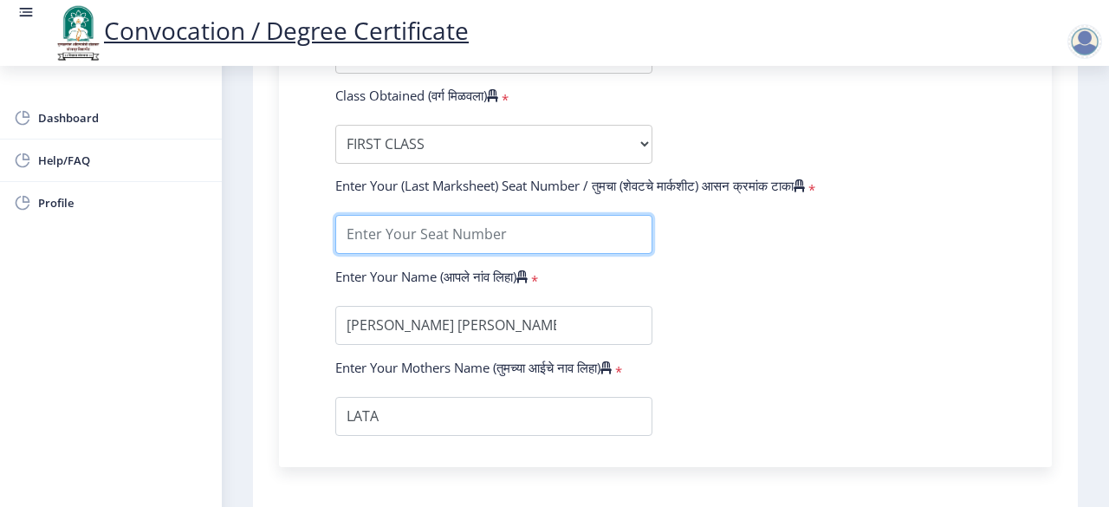
click at [413, 218] on input "textarea" at bounding box center [493, 234] width 317 height 39
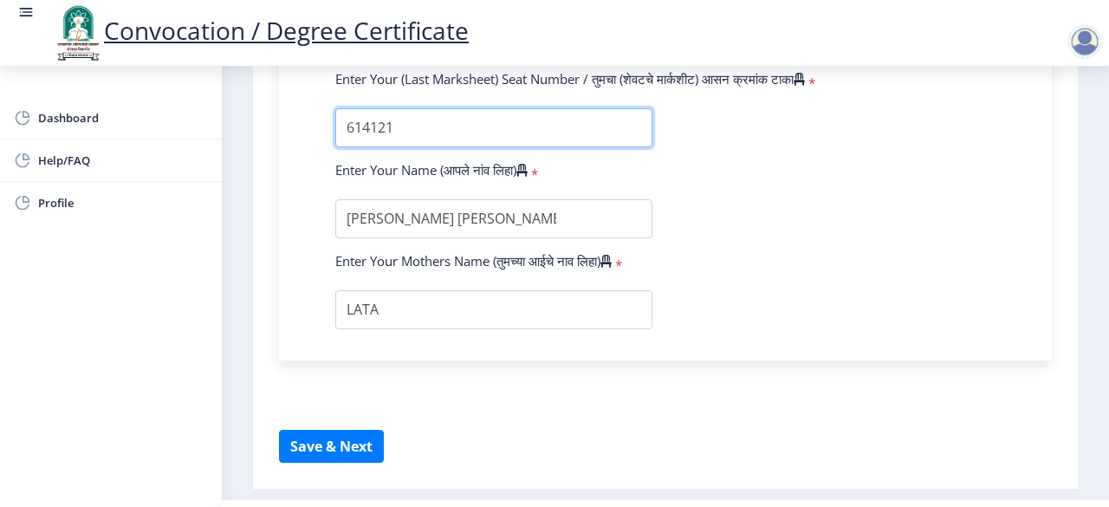
scroll to position [1137, 0]
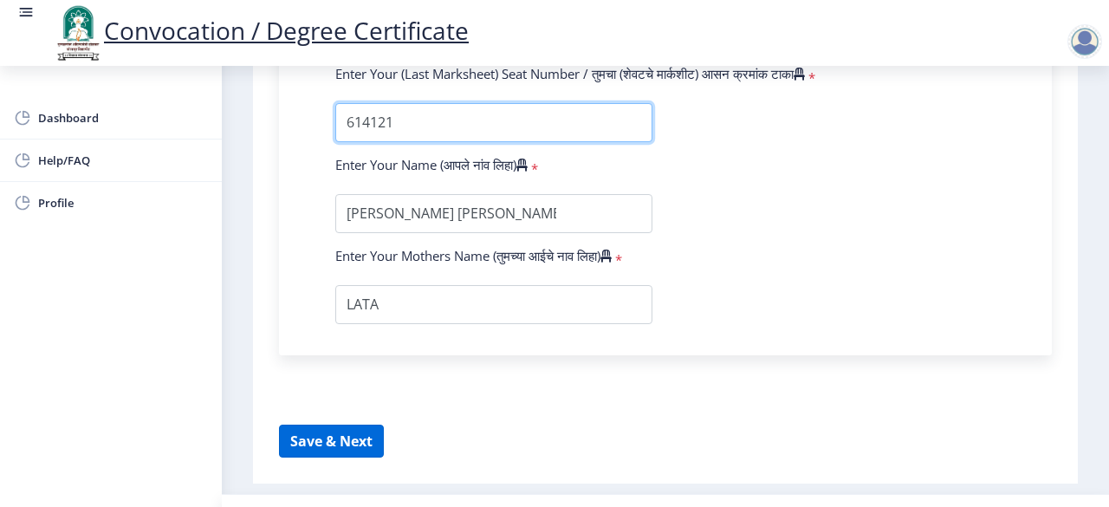
type input "614121"
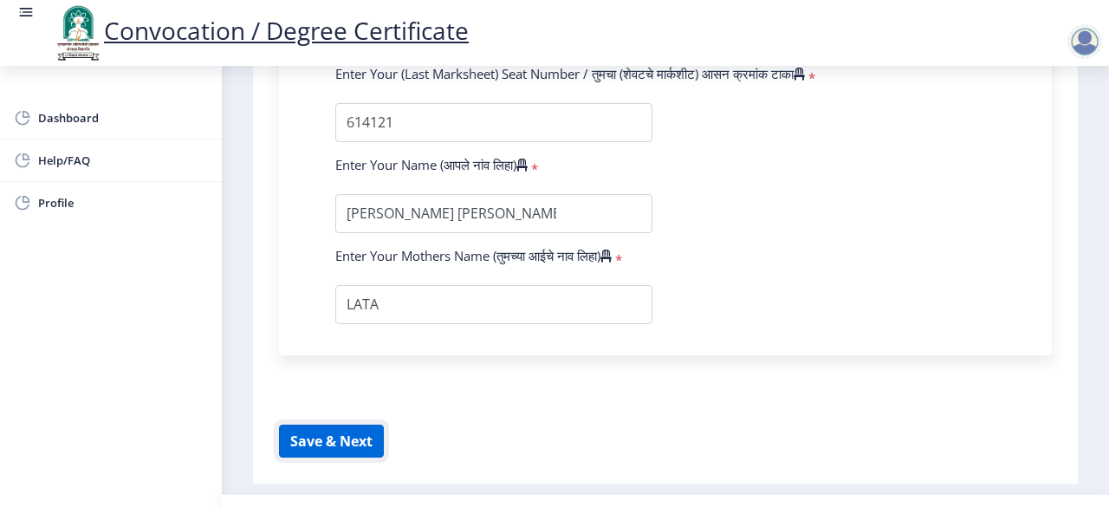
click at [340, 428] on button "Save & Next" at bounding box center [331, 441] width 105 height 33
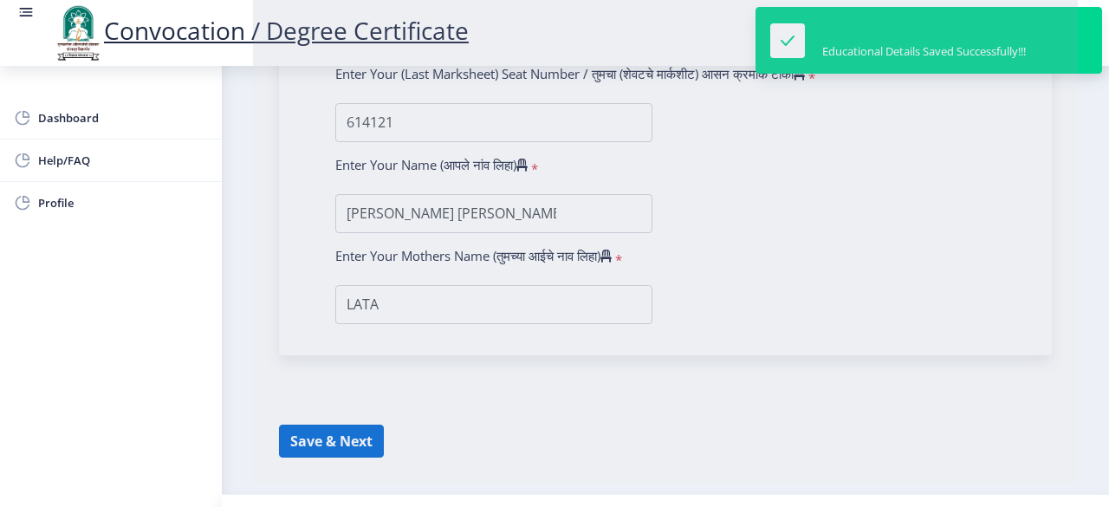
select select
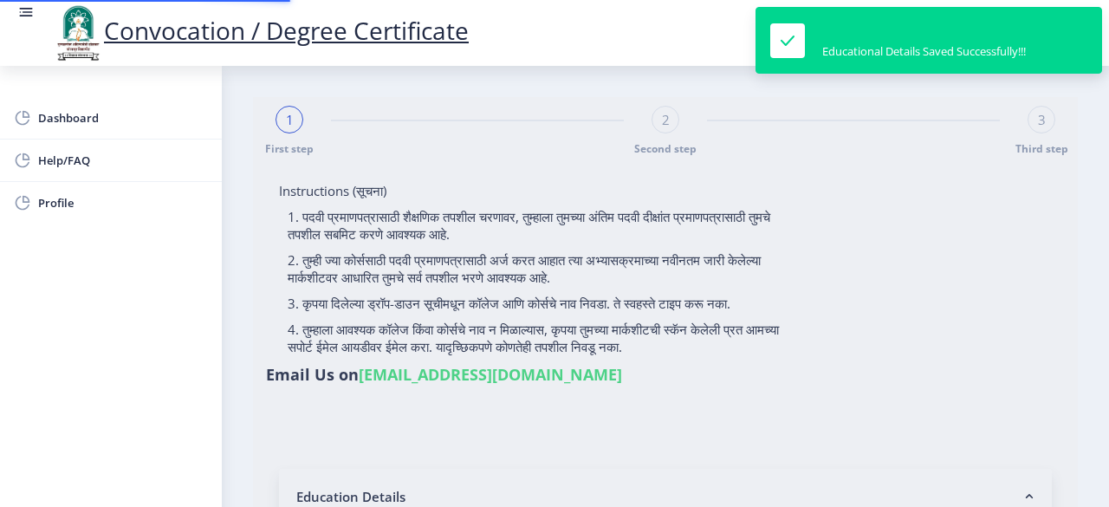
type input "2014032500265024"
select select "Regular"
select select "2015"
select select "May"
select select "FIRST CLASS"
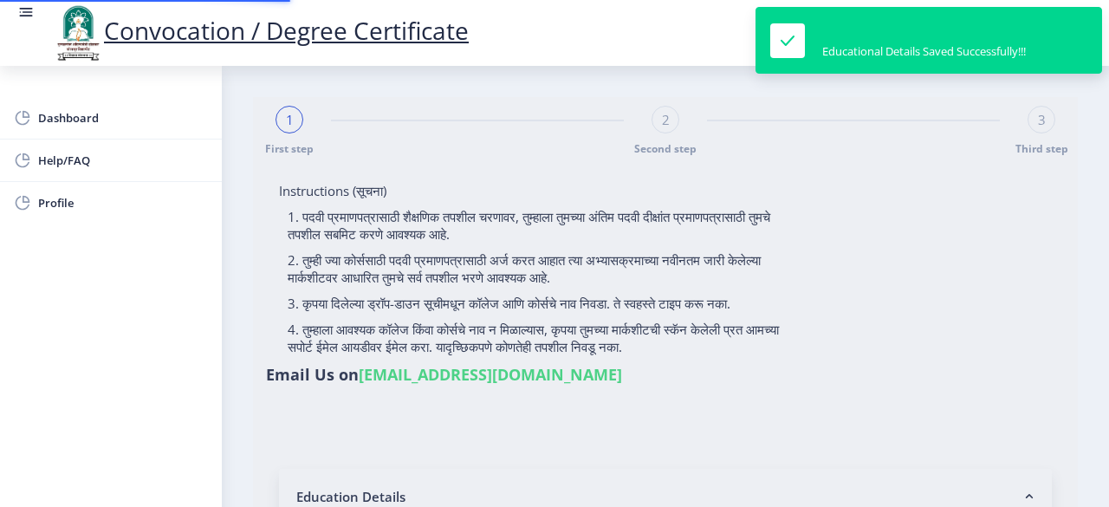
type input "614121"
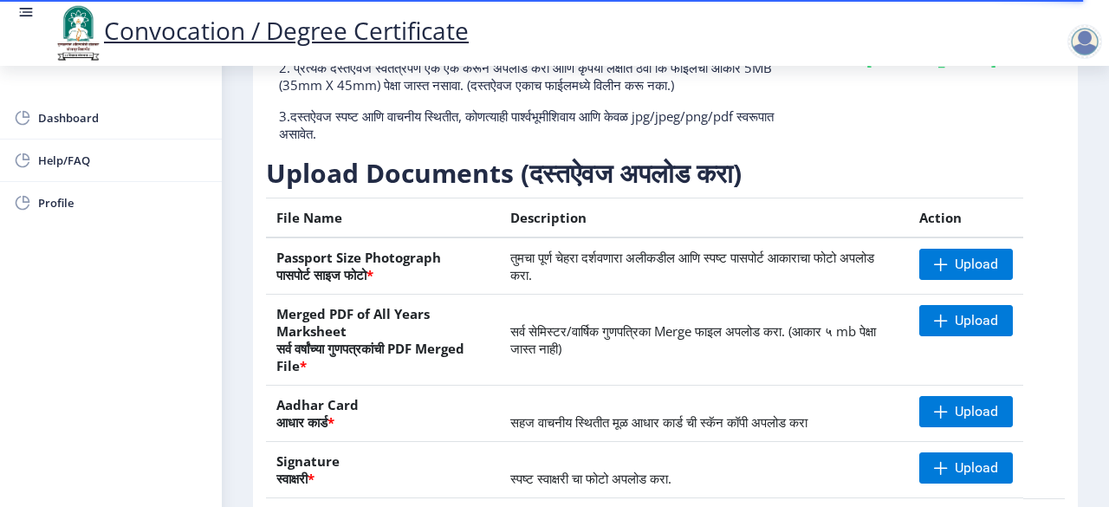
scroll to position [208, 0]
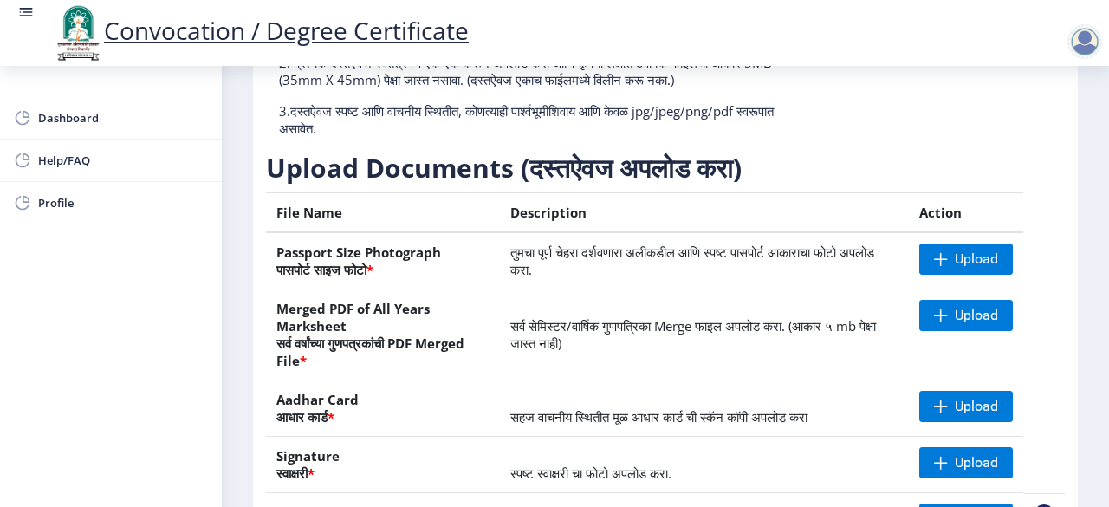
click at [944, 241] on td "Upload" at bounding box center [966, 260] width 114 height 57
click at [948, 255] on span "Upload" at bounding box center [966, 258] width 94 height 31
click at [969, 264] on span "Upload" at bounding box center [976, 258] width 43 height 17
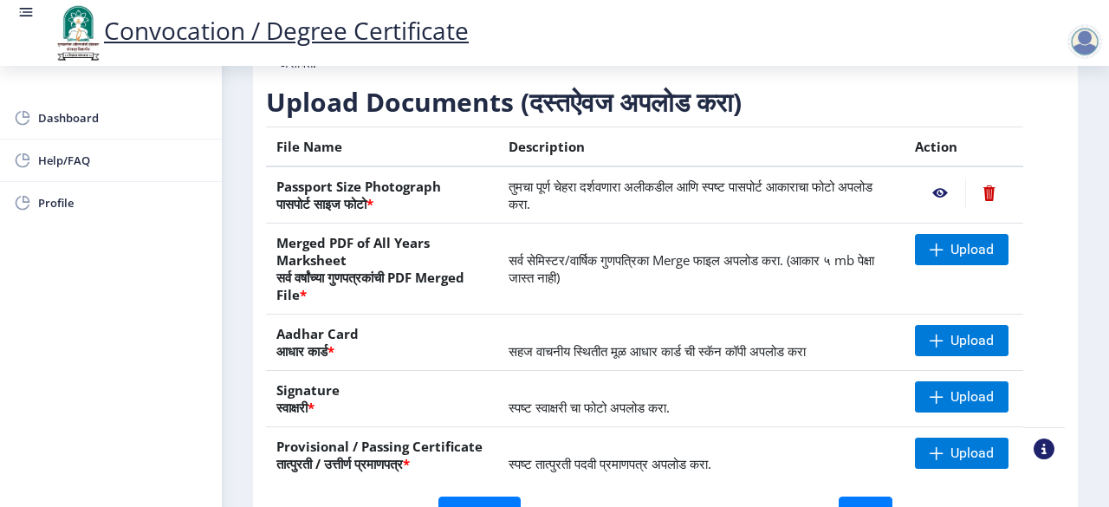
scroll to position [275, 0]
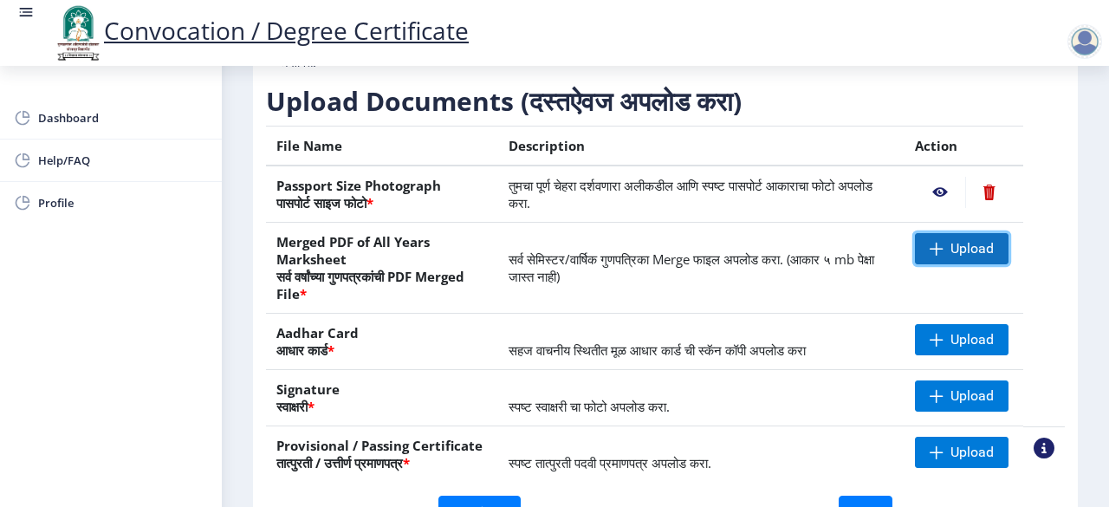
click at [933, 237] on span "Upload" at bounding box center [962, 248] width 94 height 31
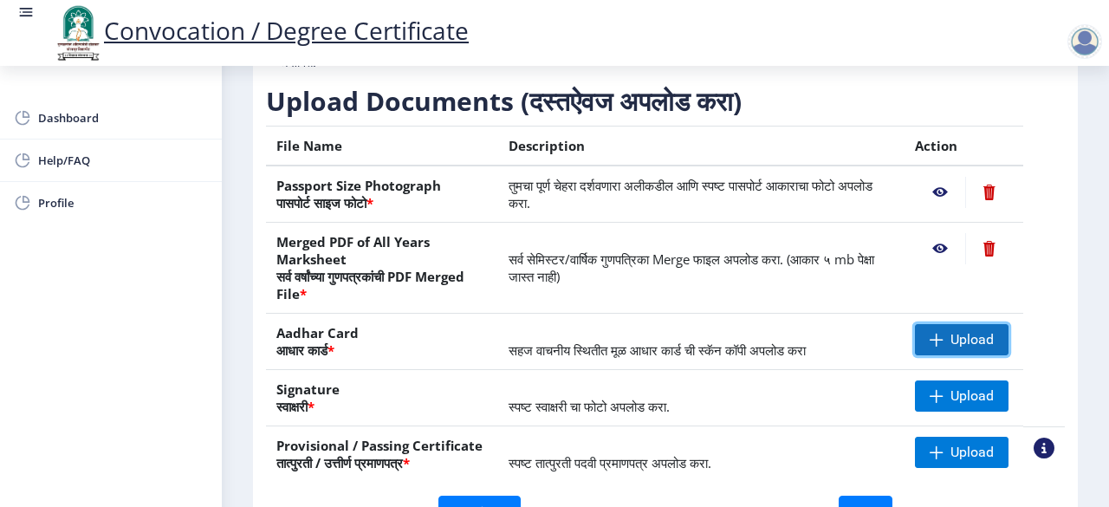
click at [932, 340] on span at bounding box center [937, 340] width 14 height 14
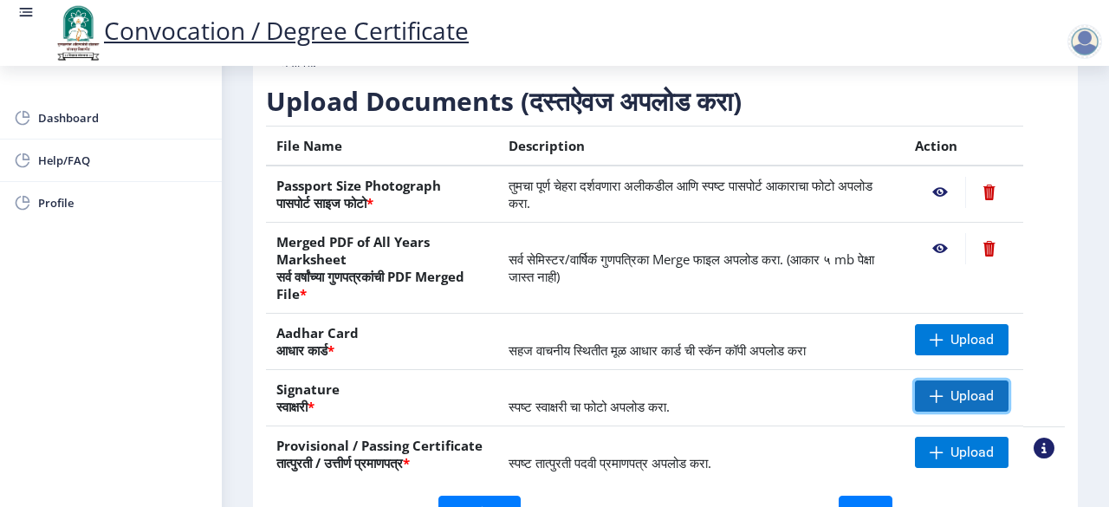
click at [957, 396] on span "Upload" at bounding box center [971, 395] width 43 height 17
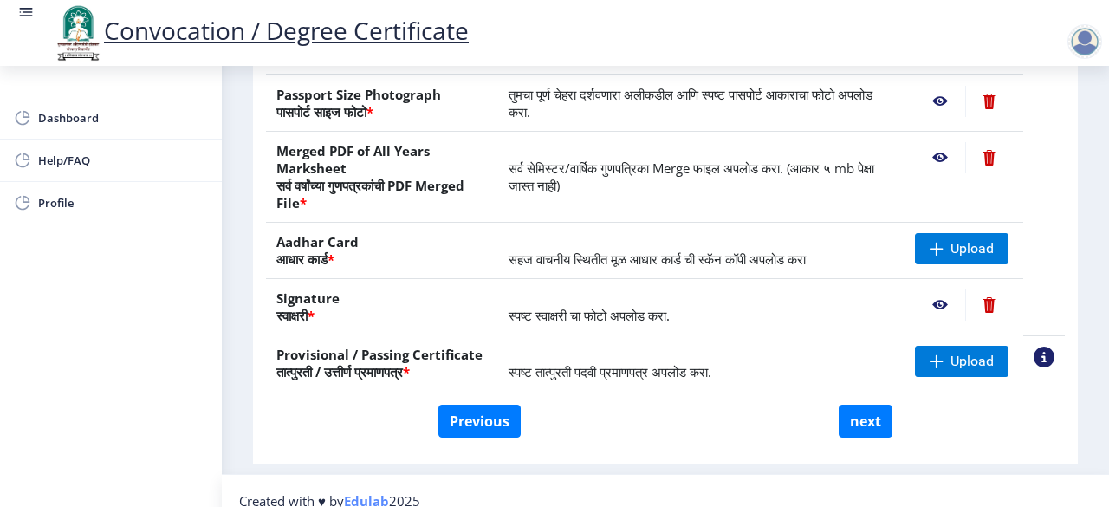
scroll to position [383, 0]
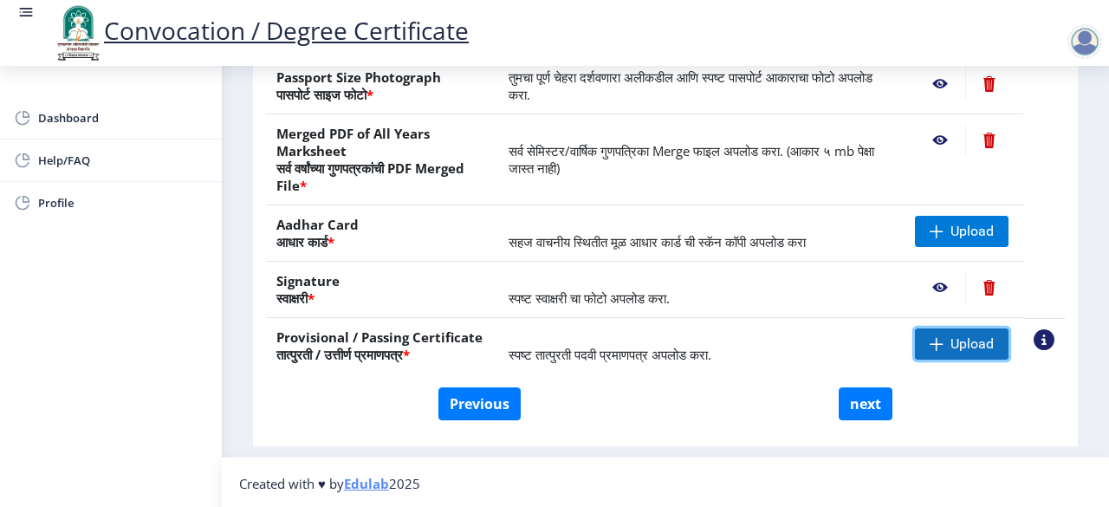
click at [974, 346] on span "Upload" at bounding box center [971, 343] width 43 height 17
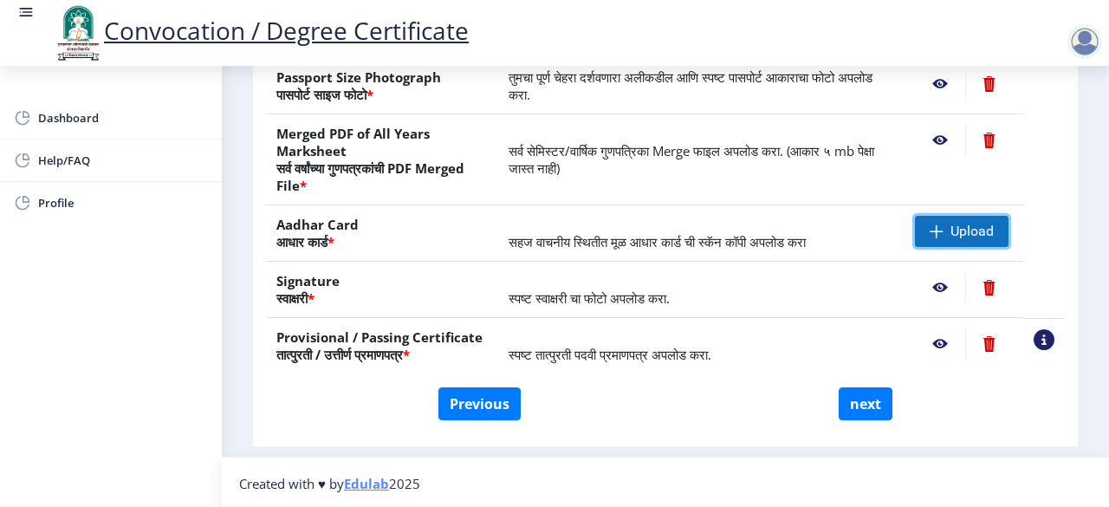
click at [945, 235] on span "Upload" at bounding box center [962, 231] width 94 height 31
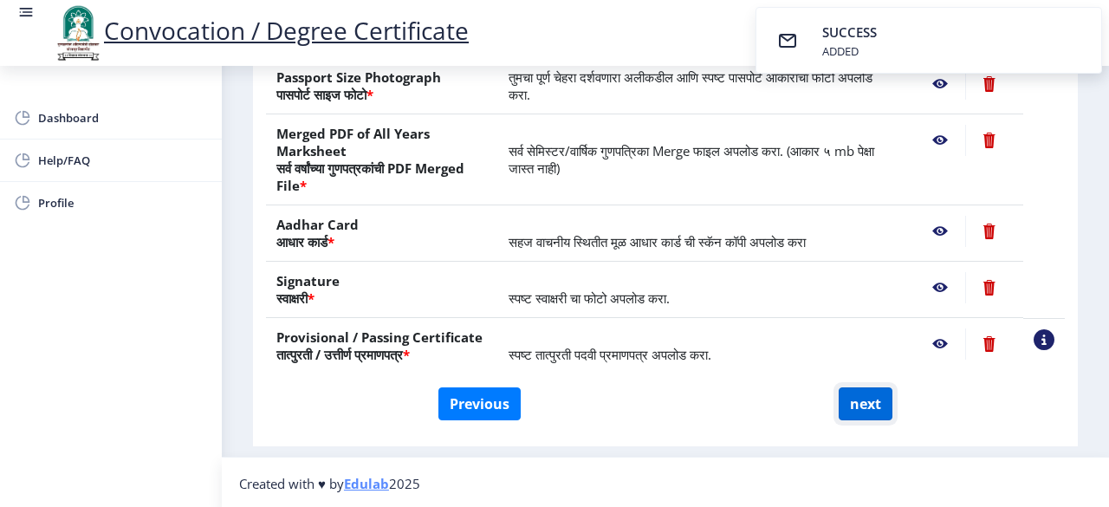
click at [860, 410] on button "next" at bounding box center [866, 403] width 54 height 33
select select
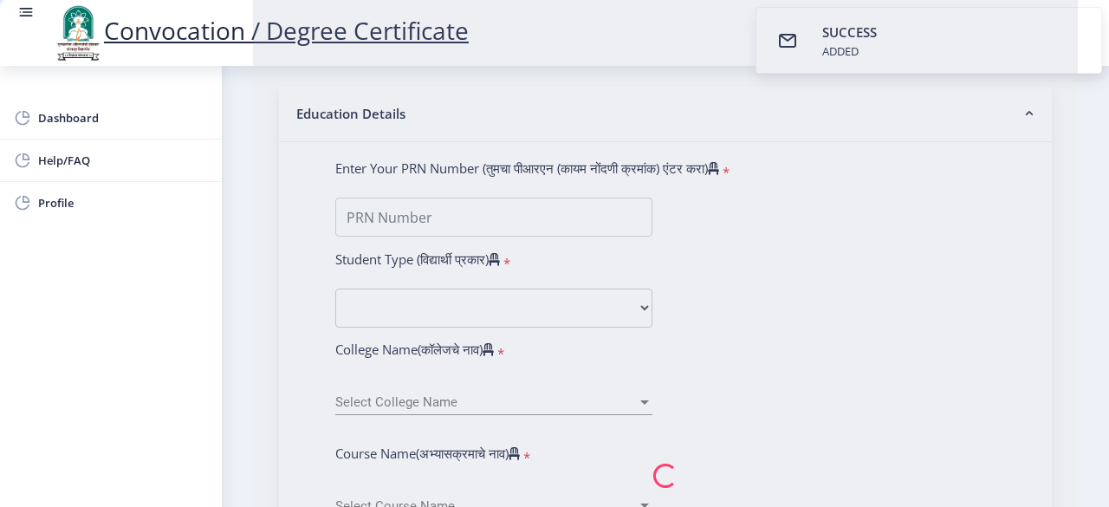
scroll to position [0, 0]
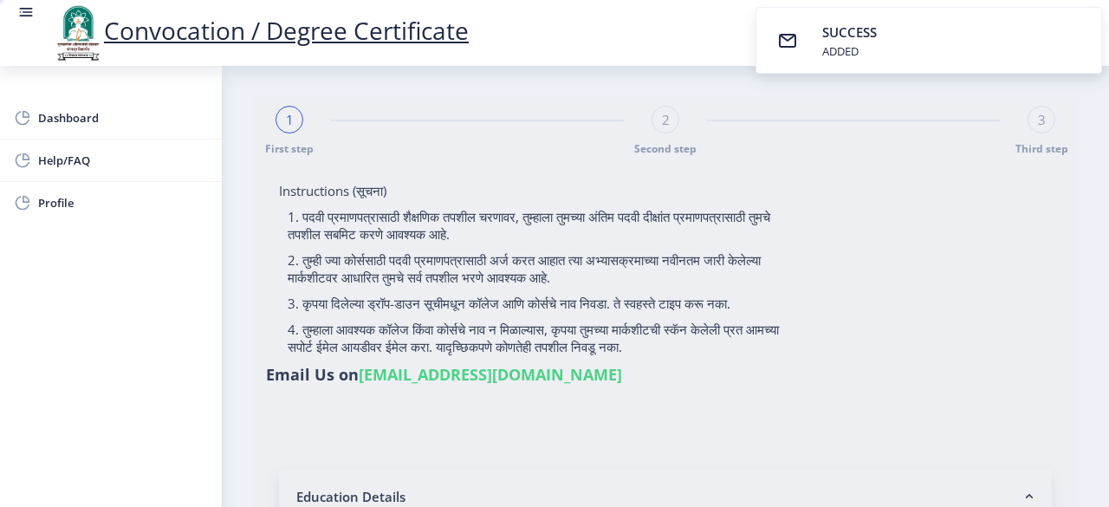
type input "[PERSON_NAME] [PERSON_NAME]"
type input "LATA"
select select
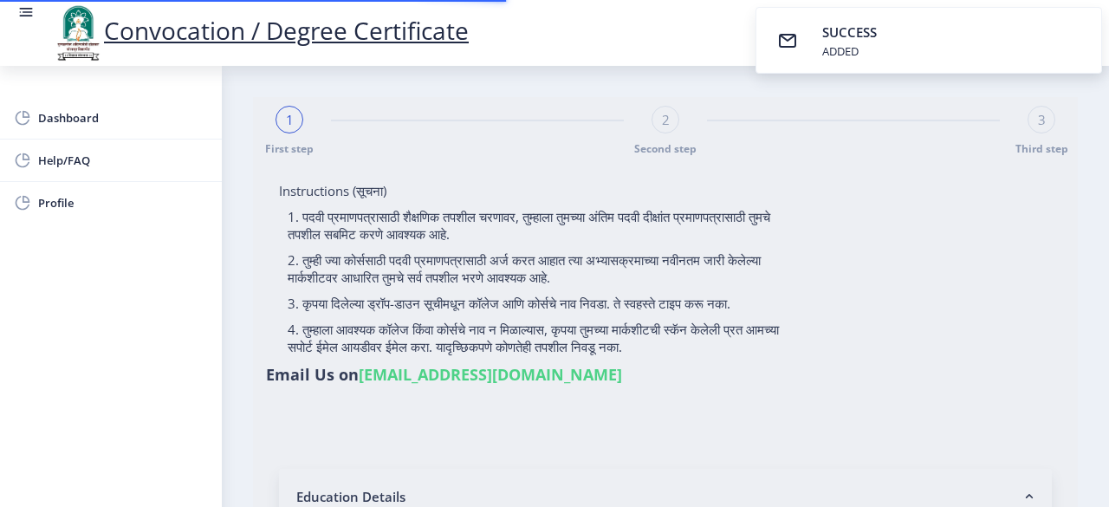
select select
type input "2014032500265024"
select select "Regular"
select select "2015"
select select "May"
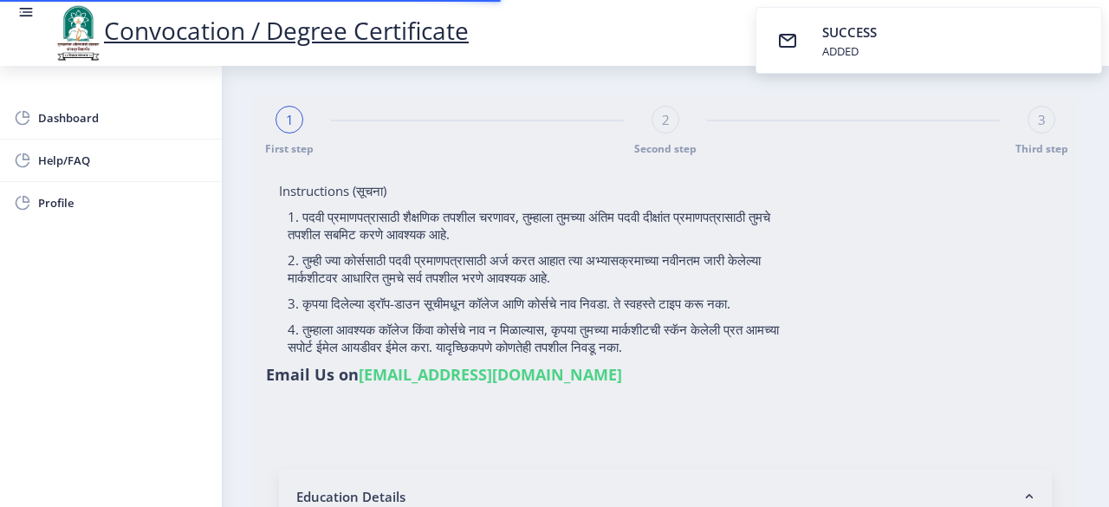
select select "FIRST CLASS"
type input "614121"
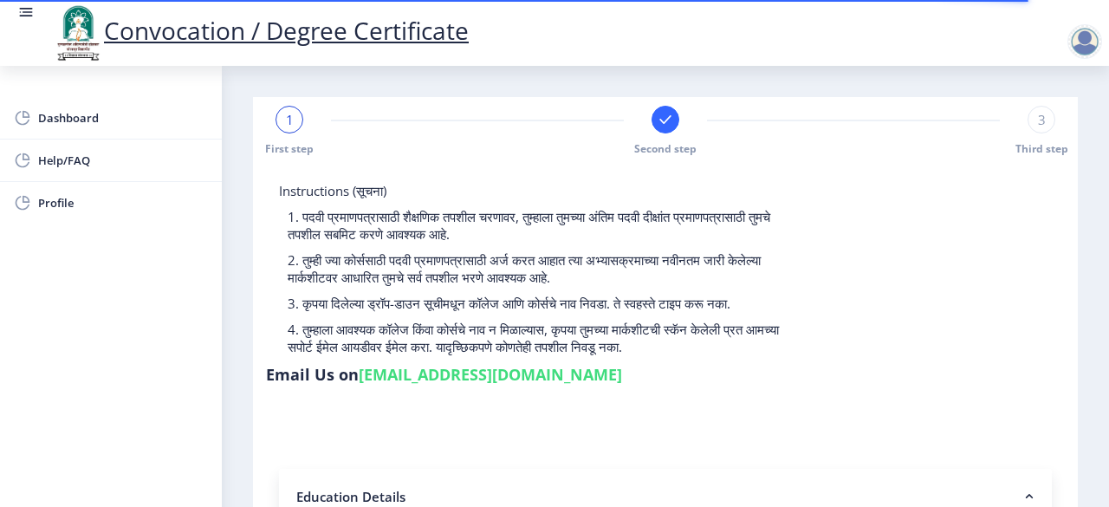
select select
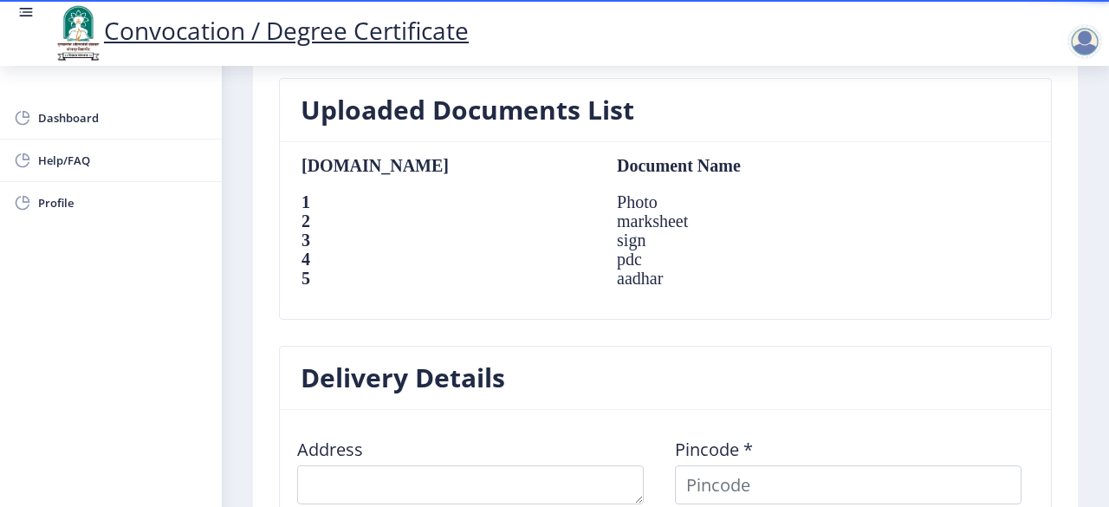
scroll to position [1132, 0]
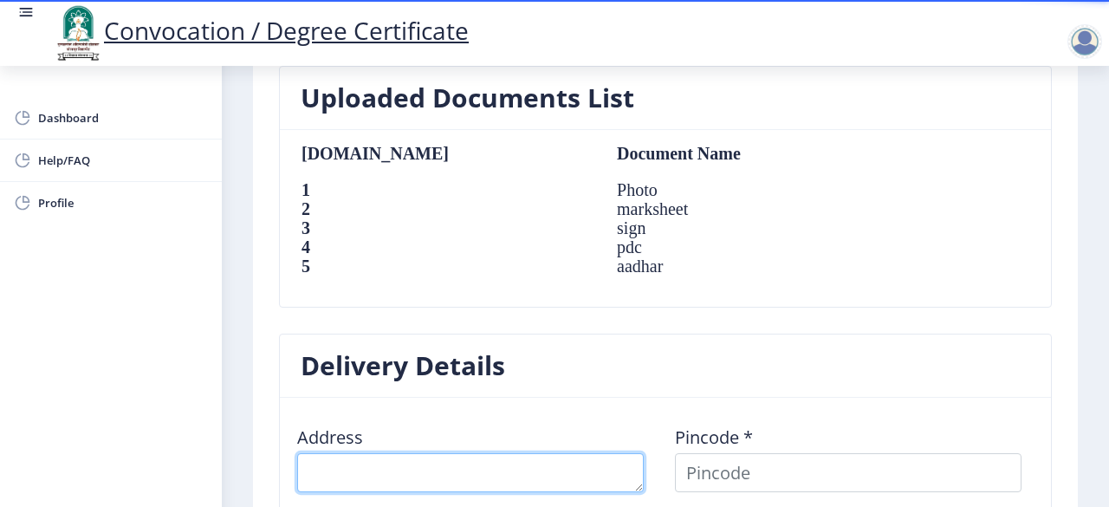
click at [300, 454] on textarea at bounding box center [470, 472] width 347 height 39
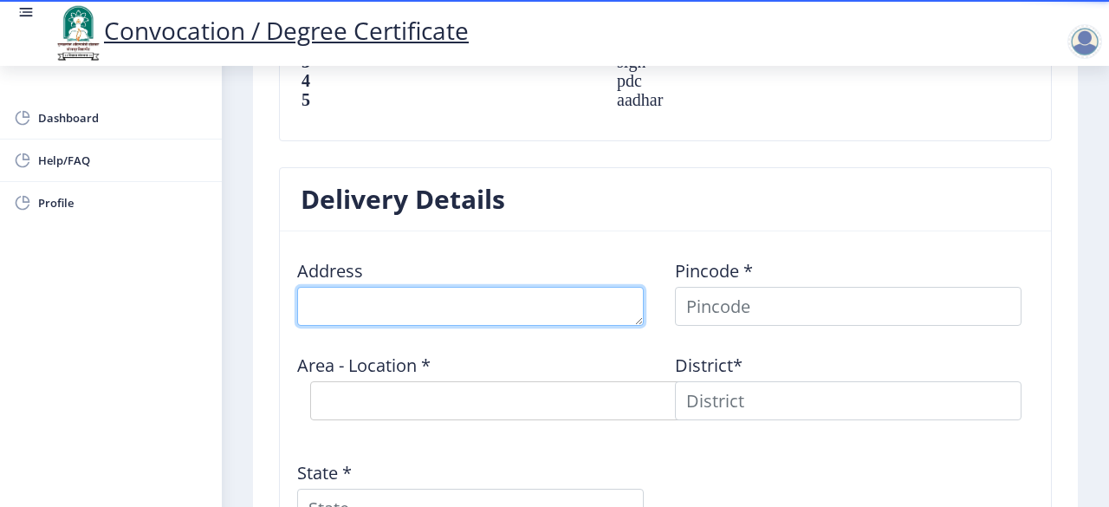
scroll to position [1300, 0]
type textarea "a"
type textarea "A/p jawala Tal- Sangola Dist- solapur"
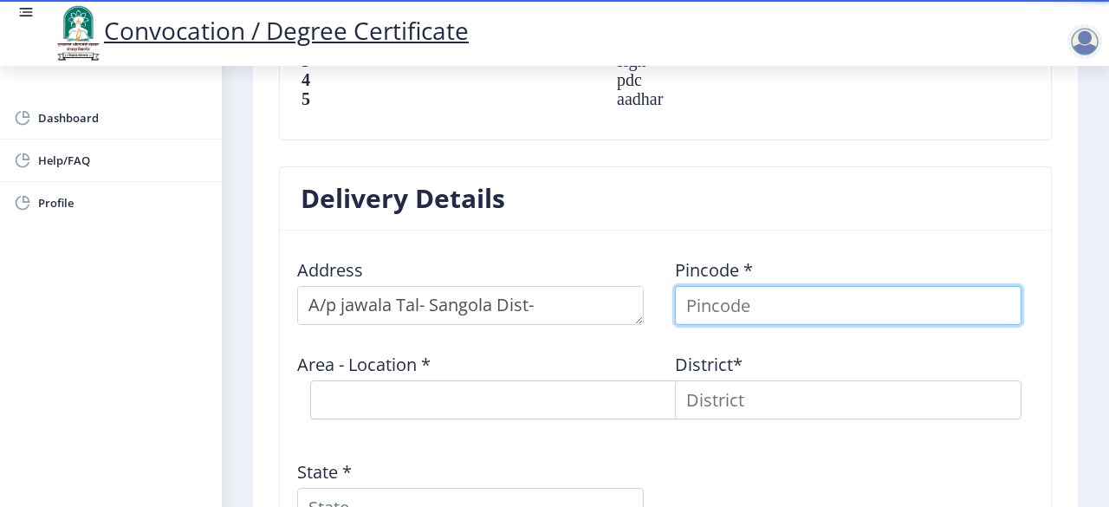
click at [771, 286] on input at bounding box center [848, 305] width 347 height 39
type input "413309"
select select
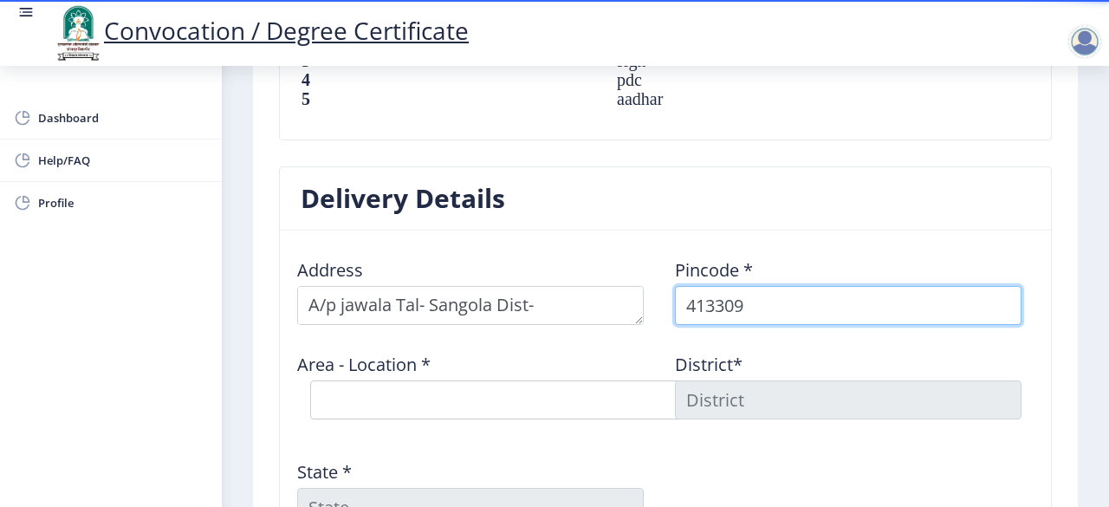
type input "413309"
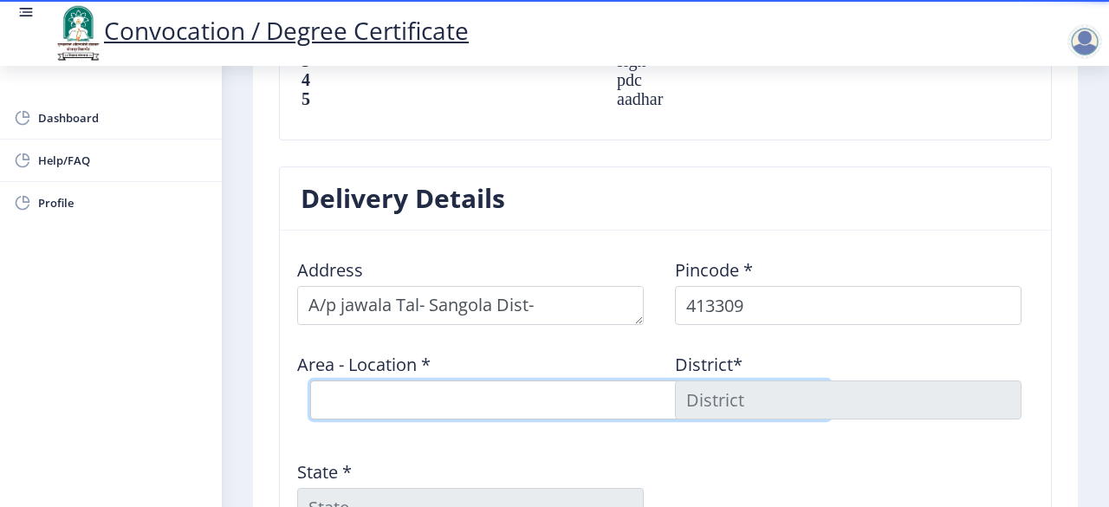
click at [438, 385] on select "Select Area Location Alegaon B.O Dongargaon B.O Gherdi B.O Hangirge B.O Jawala …" at bounding box center [570, 399] width 520 height 39
select select "5: Object"
click at [310, 380] on select "Select Area Location Alegaon B.O Dongargaon B.O Gherdi B.O Hangirge B.O Jawala …" at bounding box center [570, 399] width 520 height 39
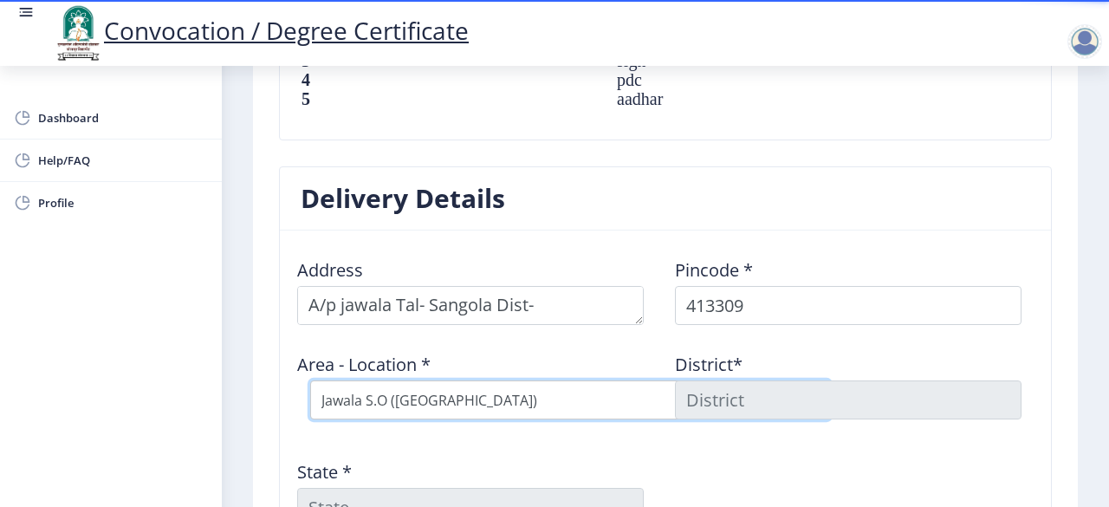
type input "SOLAPUR"
type input "Maharashtra"
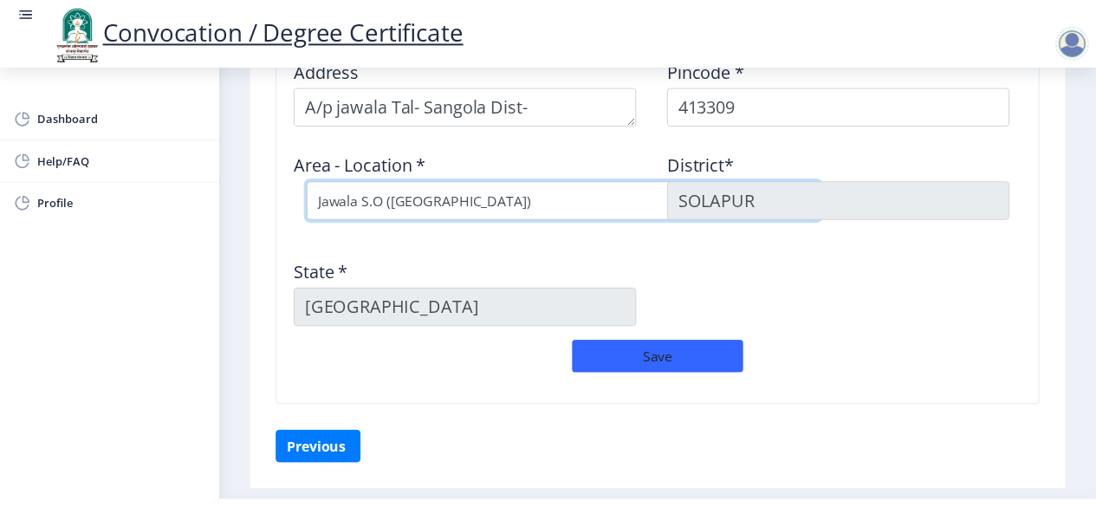
scroll to position [1521, 0]
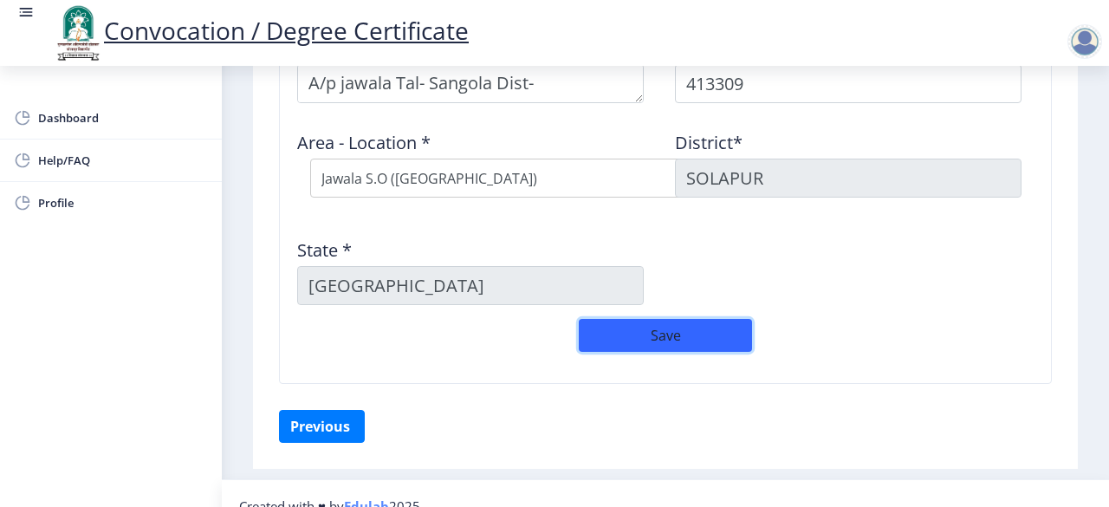
click at [655, 319] on button "Save" at bounding box center [665, 335] width 173 height 33
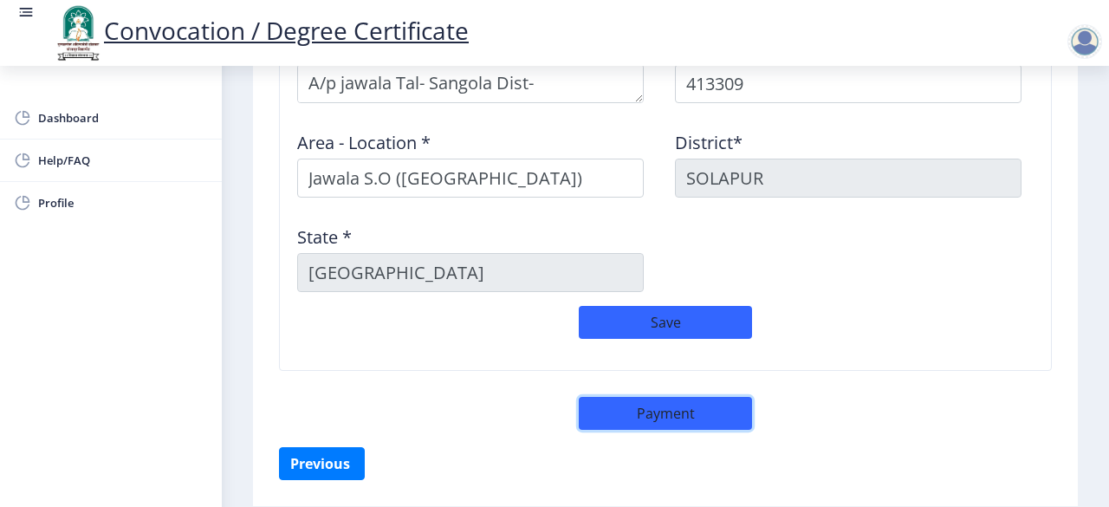
click at [620, 397] on button "Payment" at bounding box center [665, 413] width 173 height 33
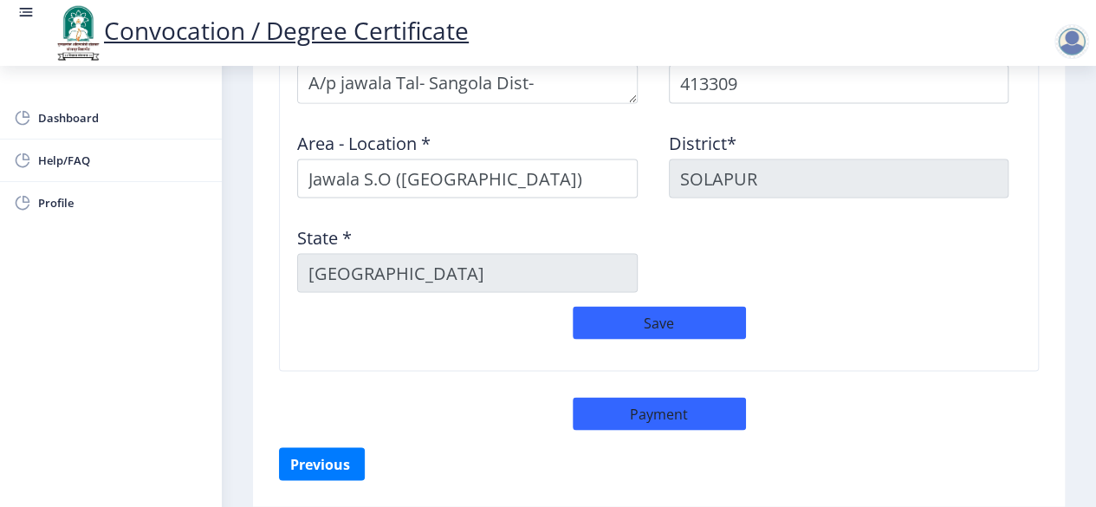
select select "sealed"
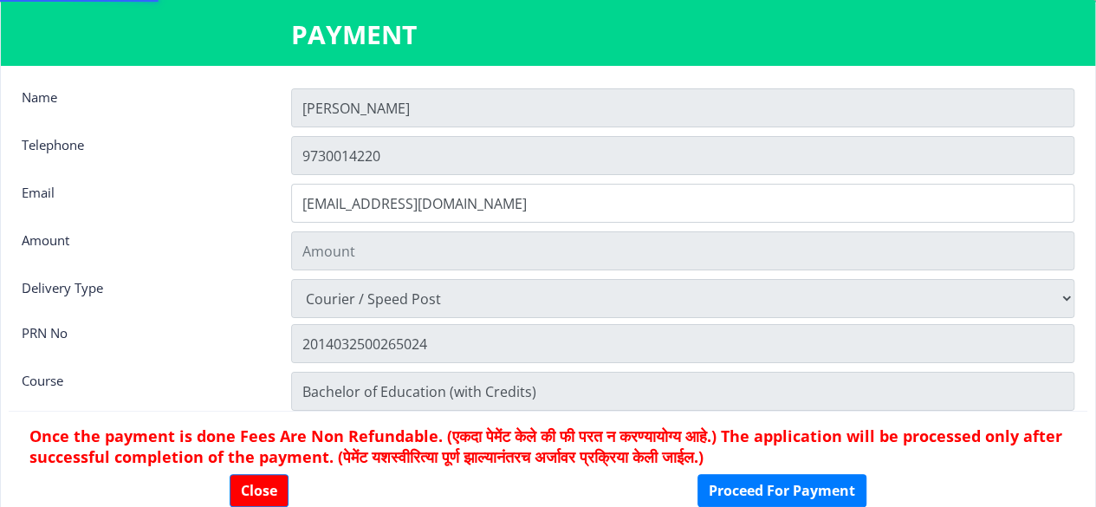
type input "2885"
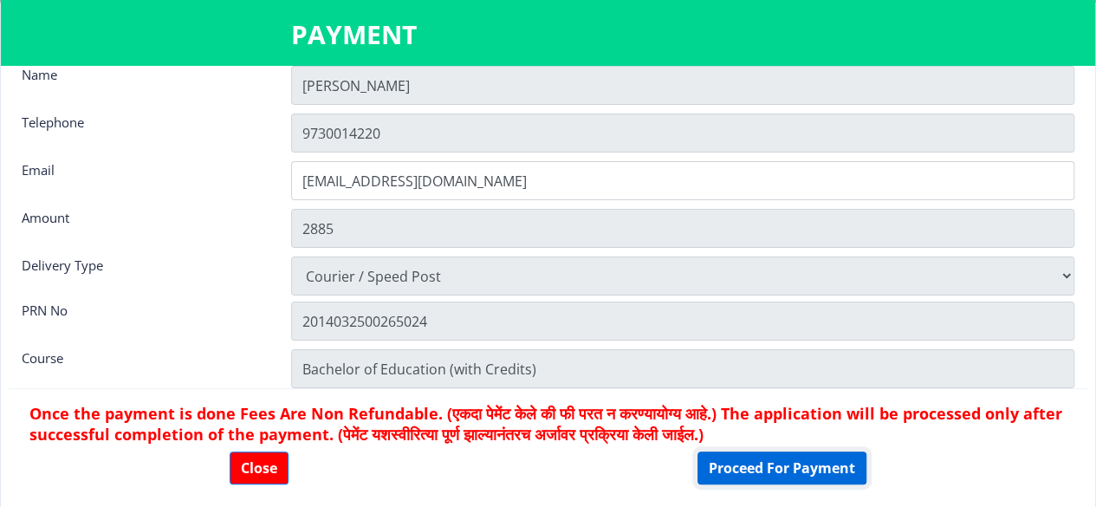
click at [756, 470] on button "Proceed For Payment" at bounding box center [781, 467] width 169 height 33
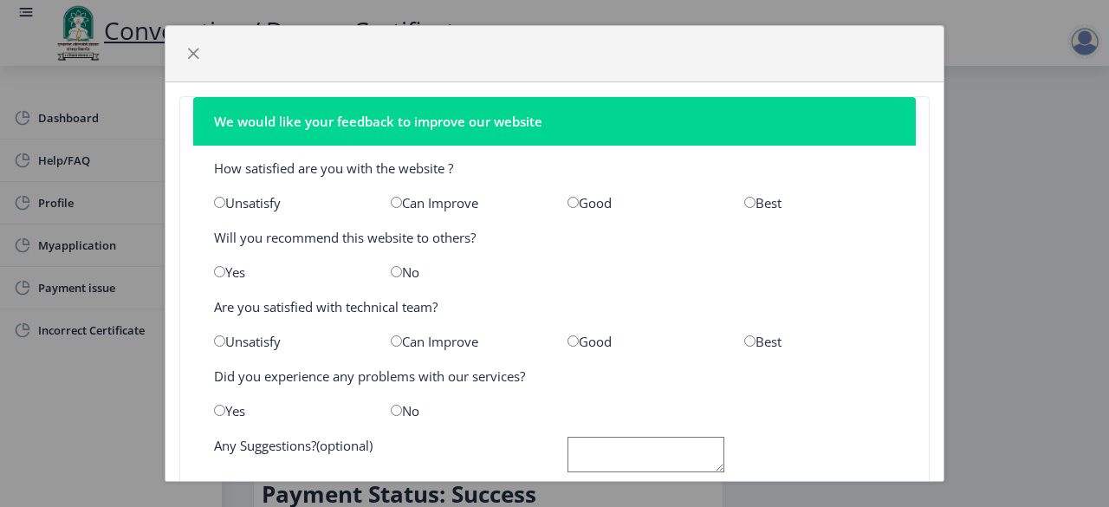
click at [744, 199] on input "radio" at bounding box center [749, 202] width 11 height 11
radio input "true"
click at [218, 271] on input "radio" at bounding box center [219, 271] width 11 height 11
radio input "true"
click at [569, 337] on input "radio" at bounding box center [573, 340] width 11 height 11
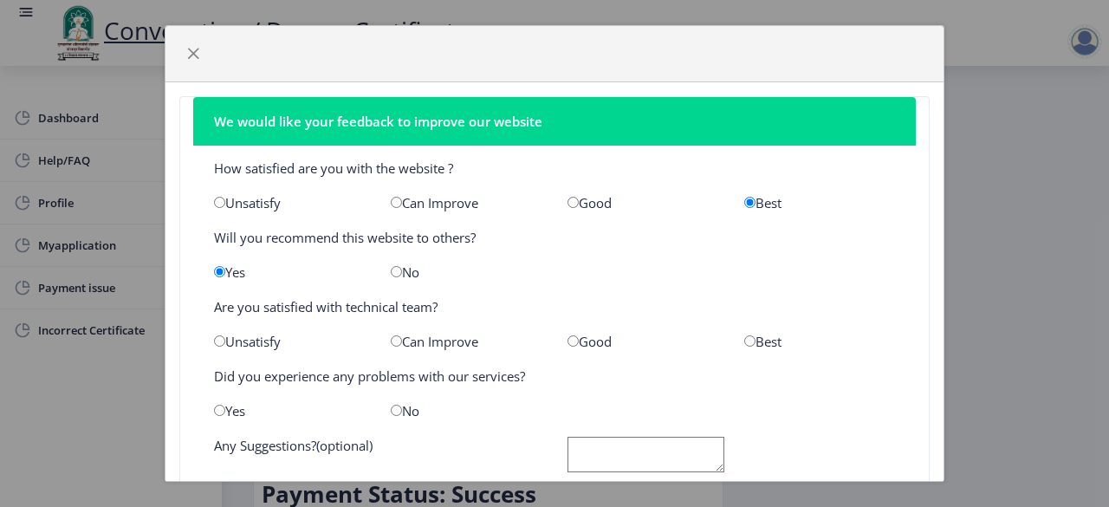
radio input "true"
click at [744, 342] on input "radio" at bounding box center [749, 340] width 11 height 11
radio input "true"
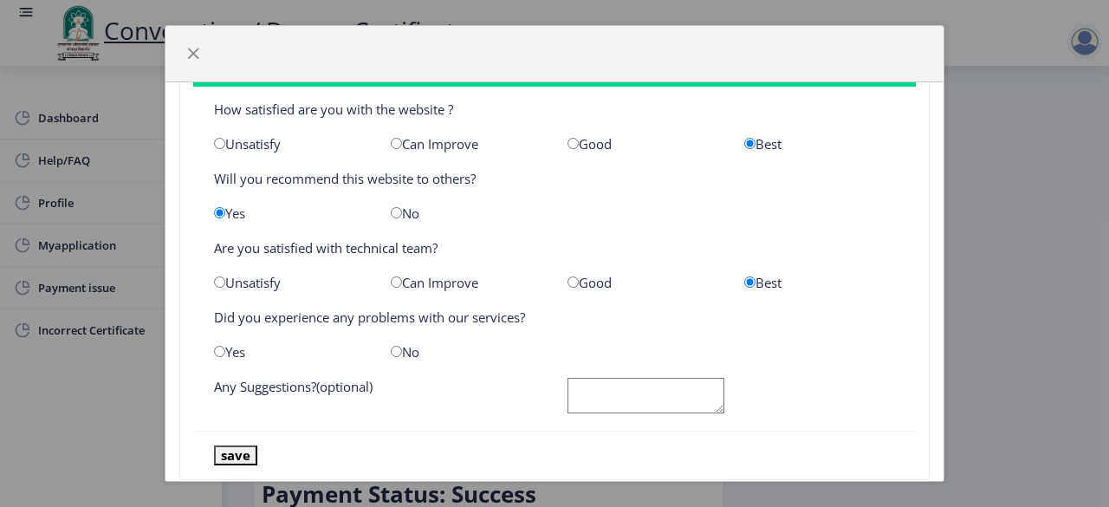
scroll to position [70, 0]
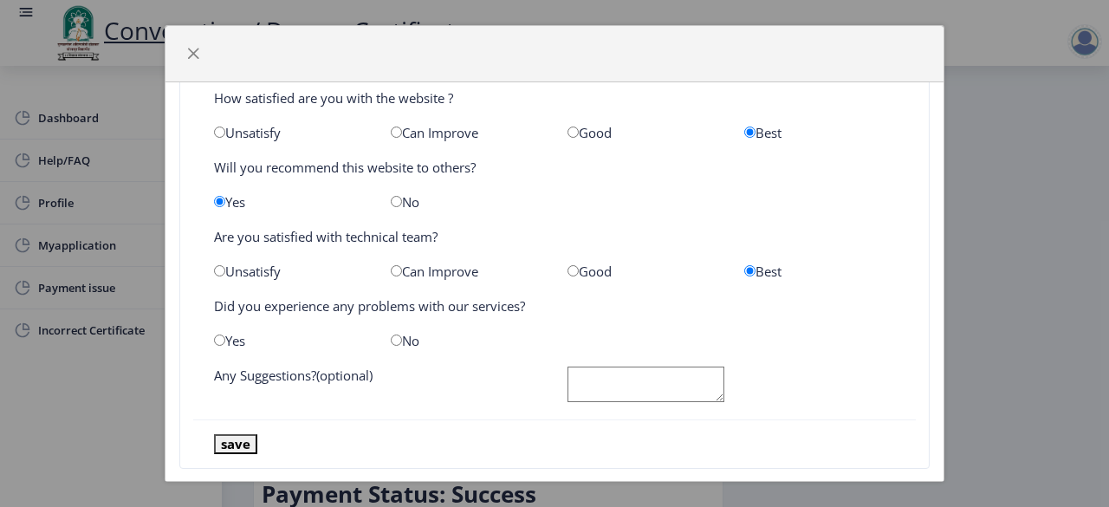
click at [396, 340] on input "radio" at bounding box center [396, 339] width 11 height 11
radio input "true"
click at [606, 378] on textarea at bounding box center [646, 384] width 157 height 36
type textarea "no problem"
click at [227, 442] on button "save" at bounding box center [235, 444] width 43 height 20
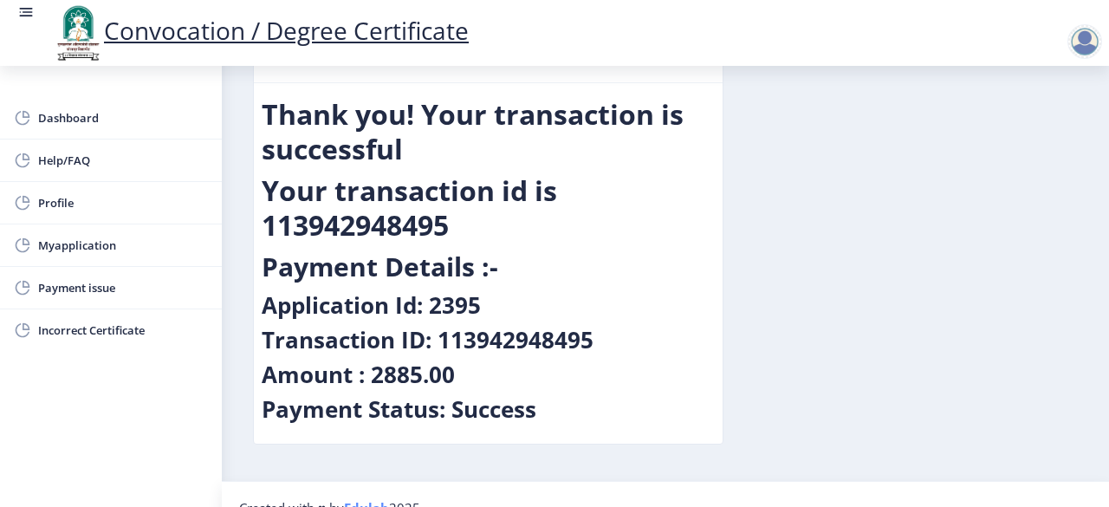
scroll to position [110, 0]
